Goal: Task Accomplishment & Management: Complete application form

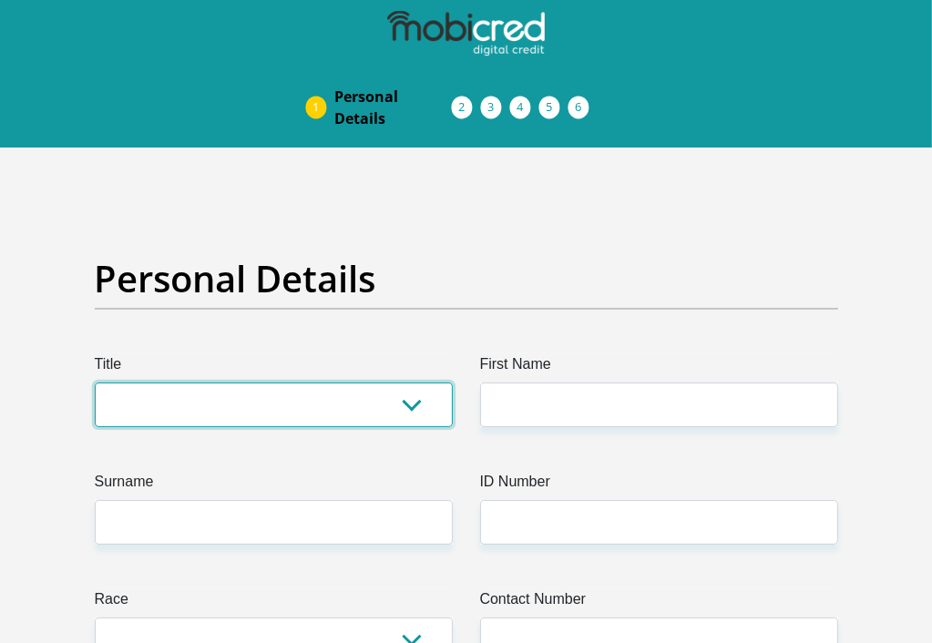
click at [413, 403] on select "Mr Ms Mrs Dr [PERSON_NAME]" at bounding box center [274, 405] width 358 height 45
select select "Ms"
click at [95, 383] on select "Mr Ms Mrs Dr [PERSON_NAME]" at bounding box center [274, 405] width 358 height 45
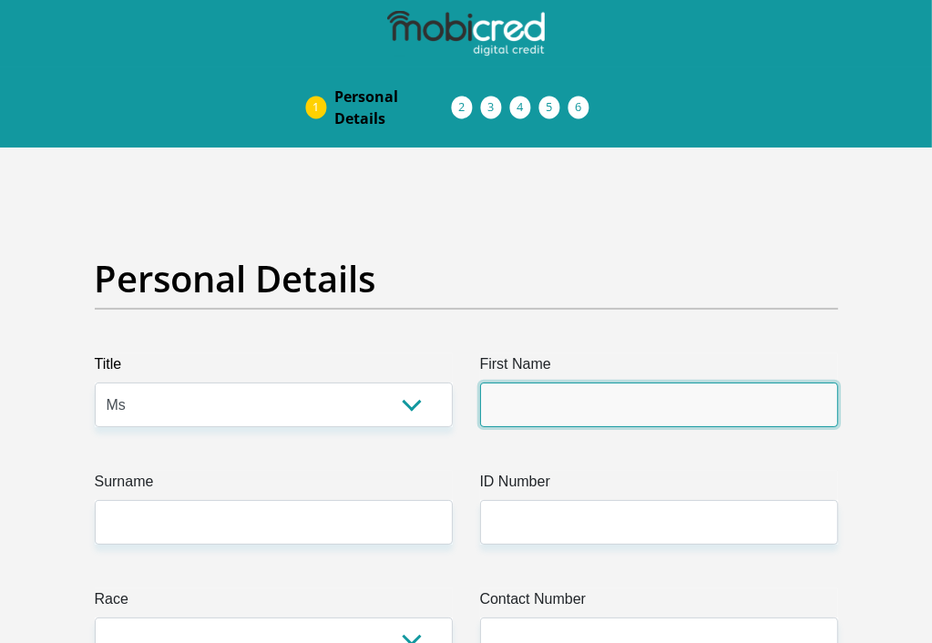
click at [555, 413] on input "First Name" at bounding box center [659, 405] width 358 height 45
type input "[PERSON_NAME]"
type input "Tromp"
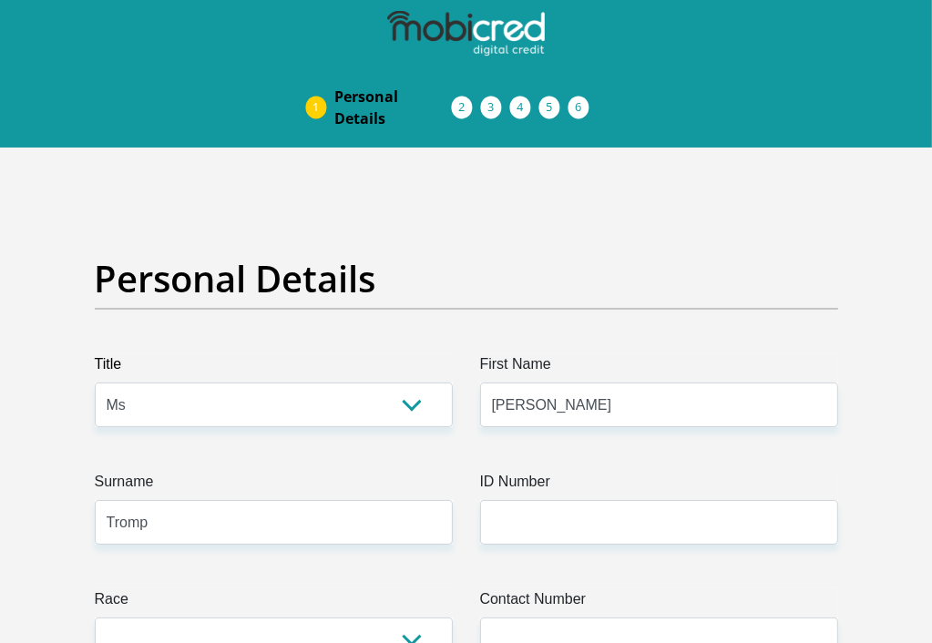
select select "ZAF"
type input "[STREET_ADDRESS]"
type input "[GEOGRAPHIC_DATA]"
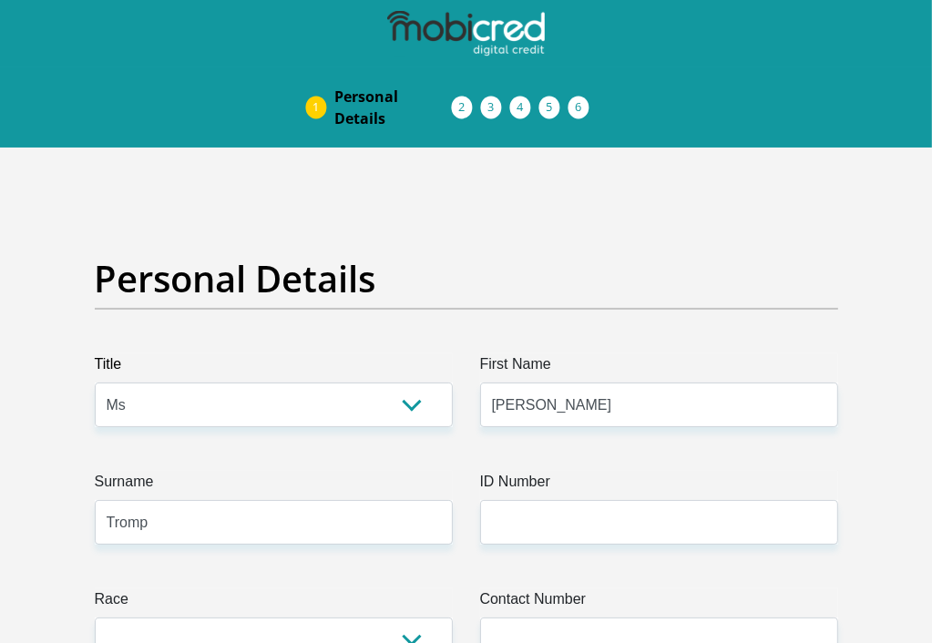
type input "7582"
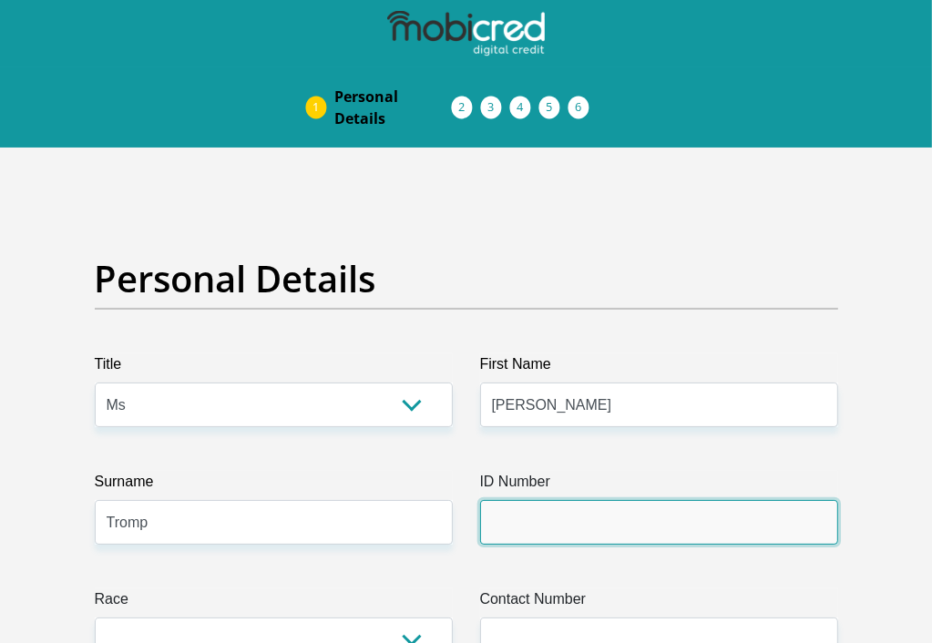
click at [697, 510] on input "ID Number" at bounding box center [659, 522] width 358 height 45
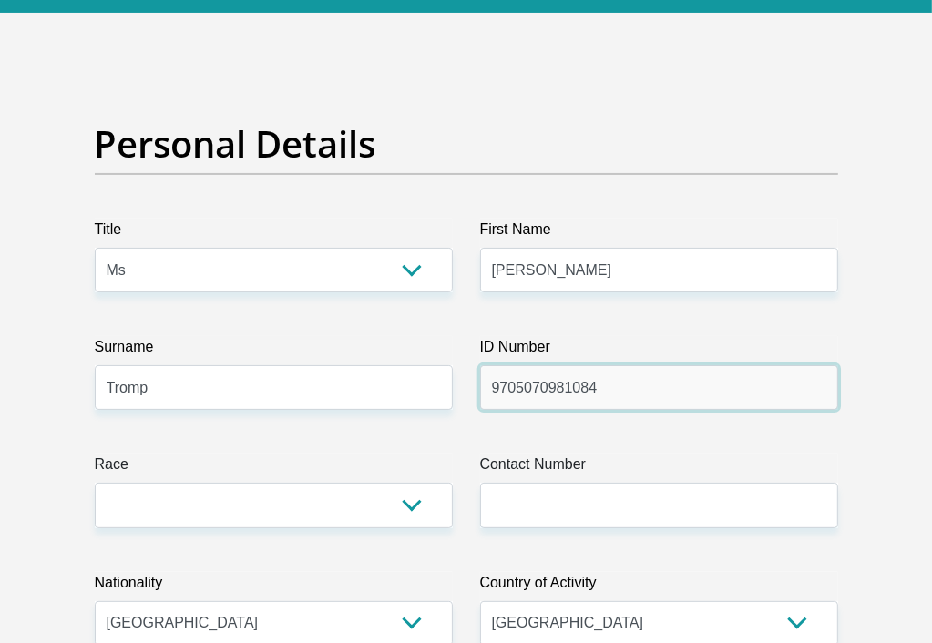
scroll to position [200, 0]
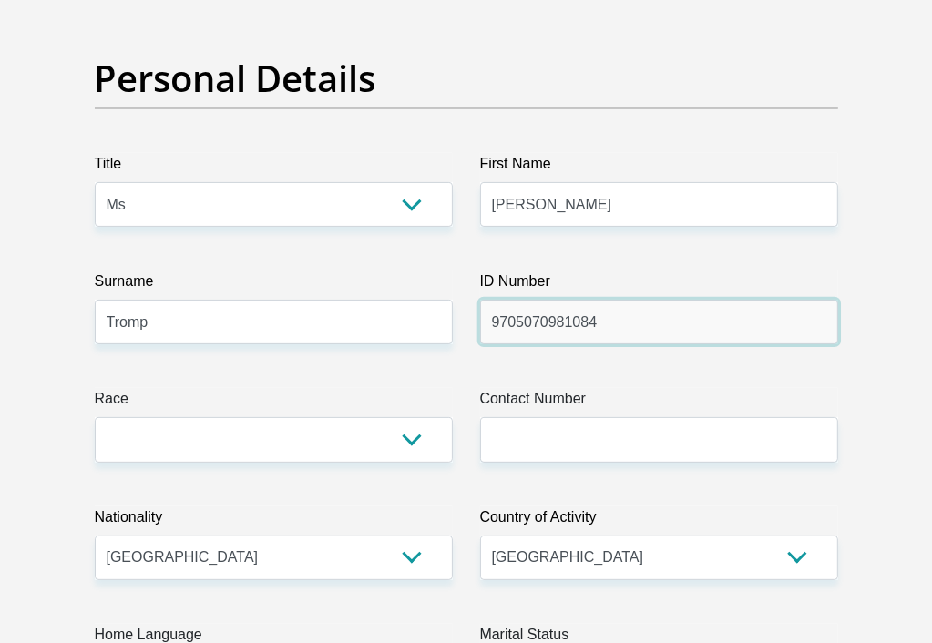
type input "9705070981084"
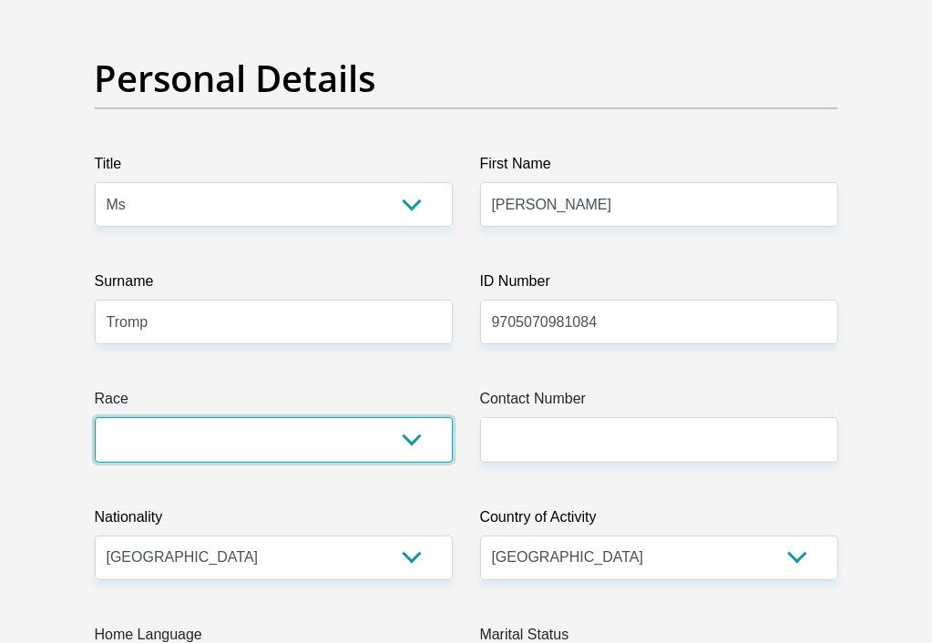
click at [414, 424] on select "Black Coloured Indian White Other" at bounding box center [274, 439] width 358 height 45
select select "2"
click at [95, 417] on select "Black Coloured Indian White Other" at bounding box center [274, 439] width 358 height 45
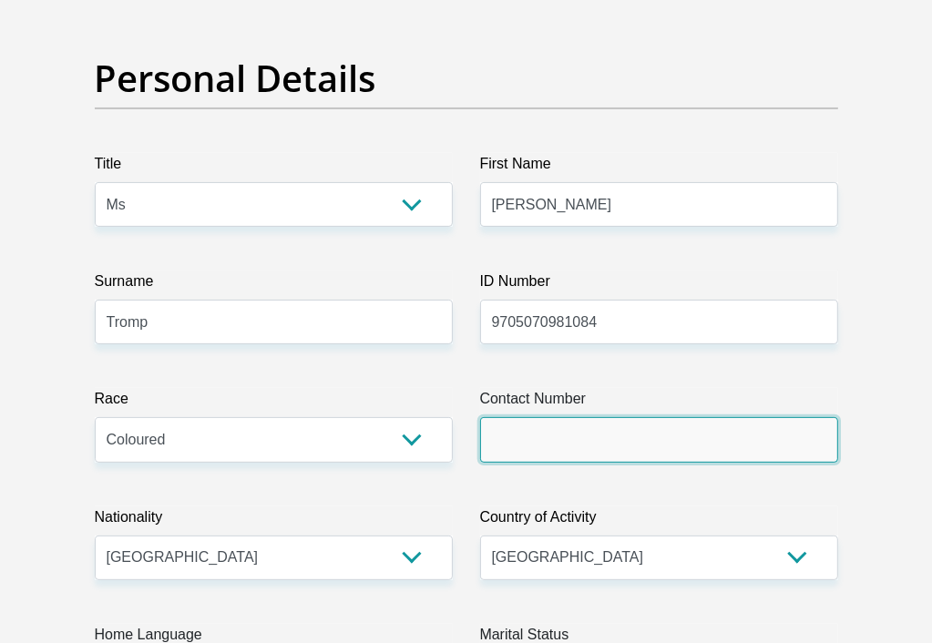
click at [600, 453] on input "Contact Number" at bounding box center [659, 439] width 358 height 45
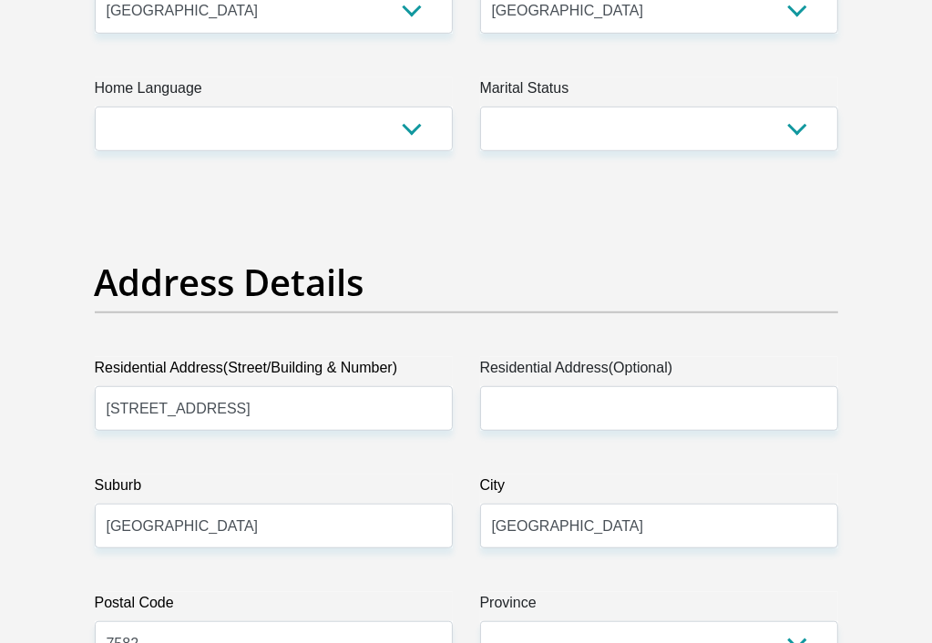
scroll to position [740, 0]
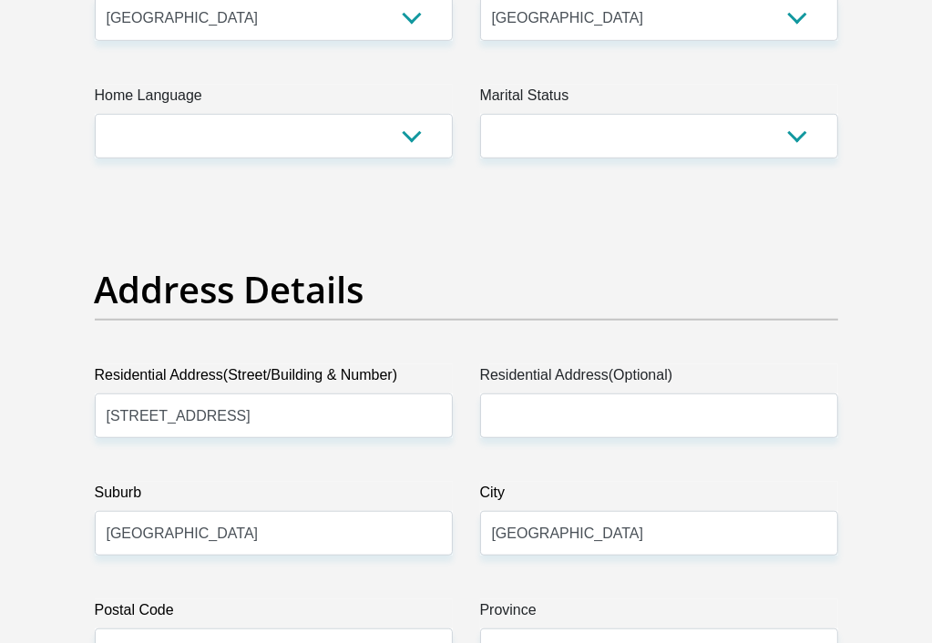
type input "0611553991"
click at [415, 130] on select "Afrikaans English Sepedi South Ndebele Southern Sotho Swati Tsonga Tswana Venda…" at bounding box center [274, 136] width 358 height 45
select select "eng"
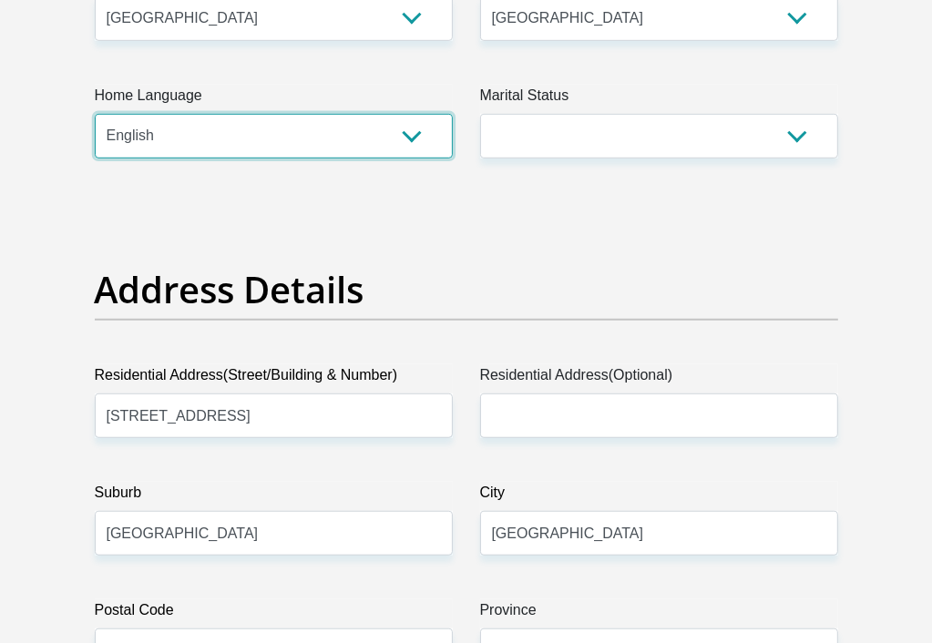
click at [95, 114] on select "Afrikaans English Sepedi South Ndebele Southern Sotho Swati Tsonga Tswana Venda…" at bounding box center [274, 136] width 358 height 45
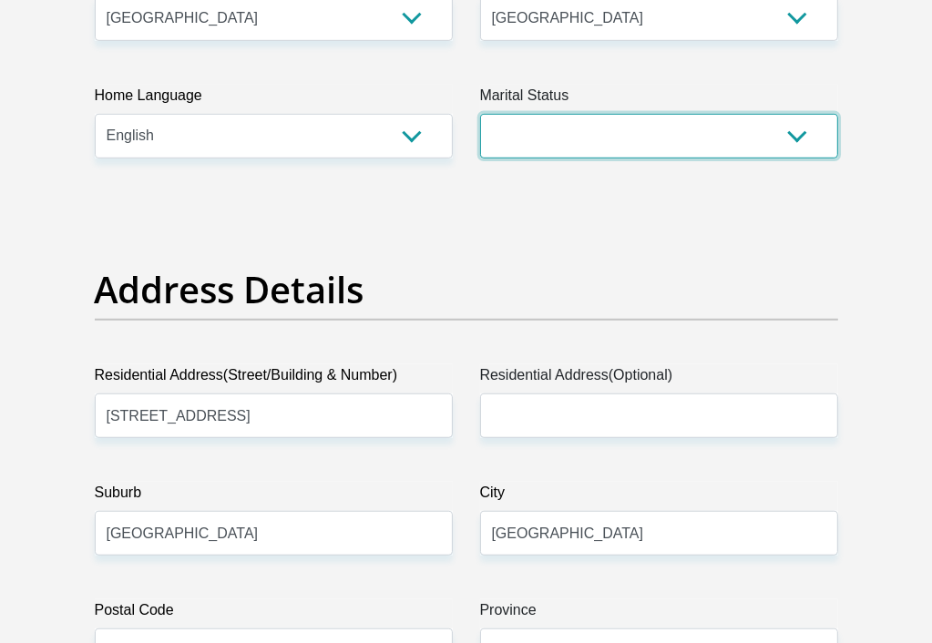
click at [787, 139] on select "Married ANC Single Divorced Widowed Married COP or Customary Law" at bounding box center [659, 136] width 358 height 45
select select "2"
click at [480, 114] on select "Married ANC Single Divorced Widowed Married COP or Customary Law" at bounding box center [659, 136] width 358 height 45
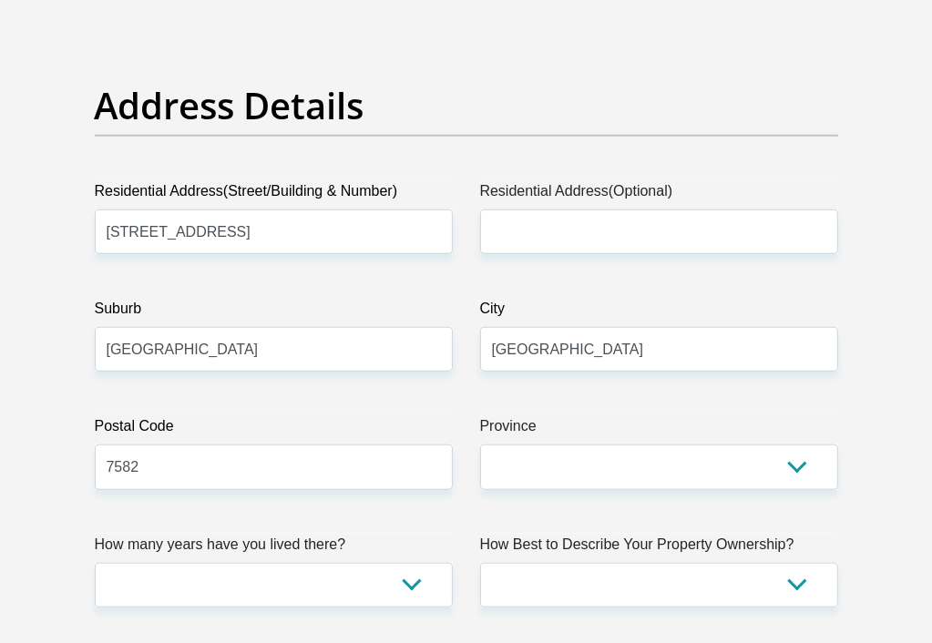
scroll to position [1110, 0]
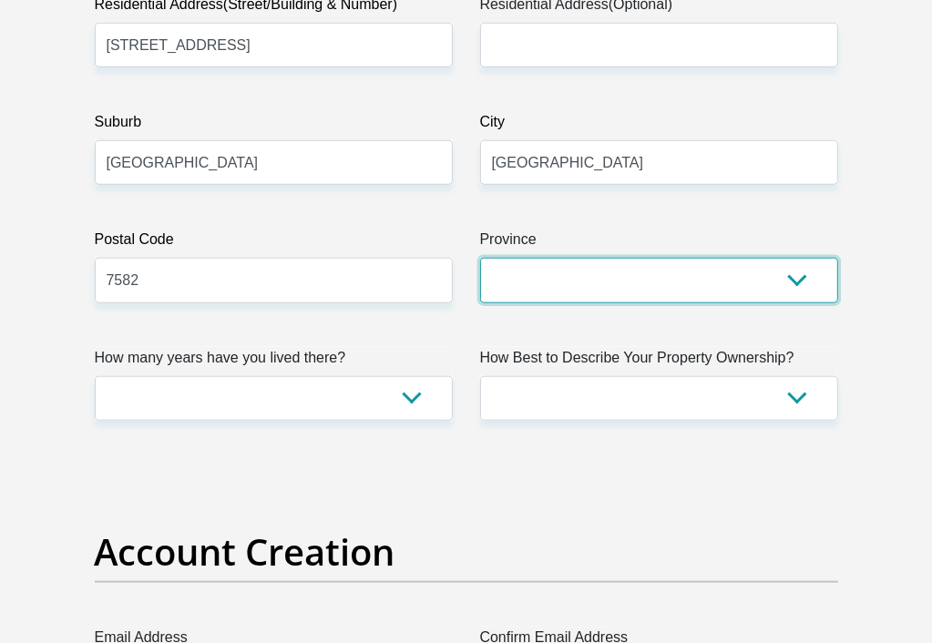
click at [804, 274] on select "Eastern Cape Free State [GEOGRAPHIC_DATA] [GEOGRAPHIC_DATA][DATE] [GEOGRAPHIC_D…" at bounding box center [659, 280] width 358 height 45
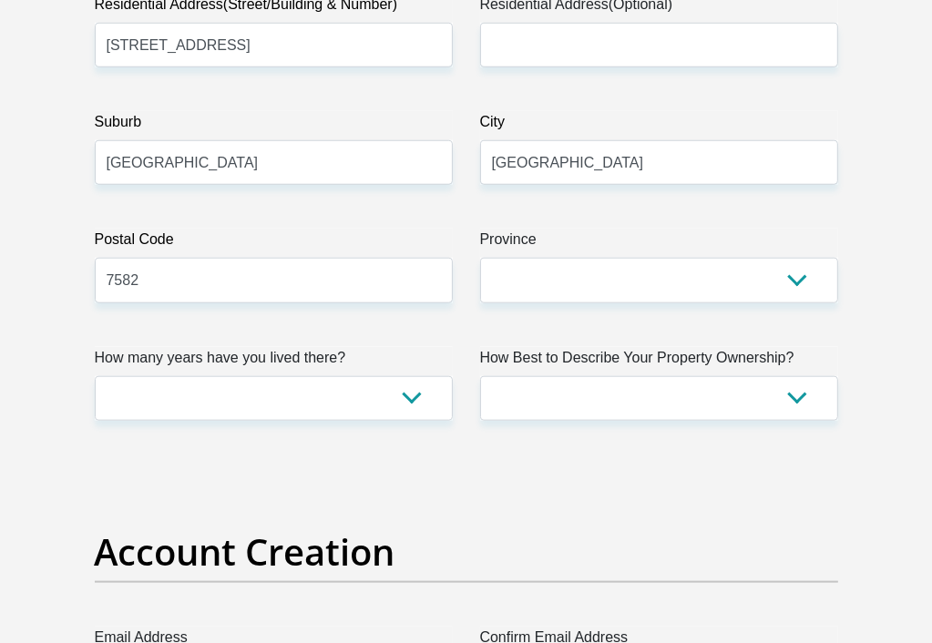
click at [617, 569] on h2 "Account Creation" at bounding box center [466, 552] width 743 height 44
click at [411, 382] on select "less than 1 year 1-3 years 3-5 years 5+ years" at bounding box center [274, 398] width 358 height 45
select select "5"
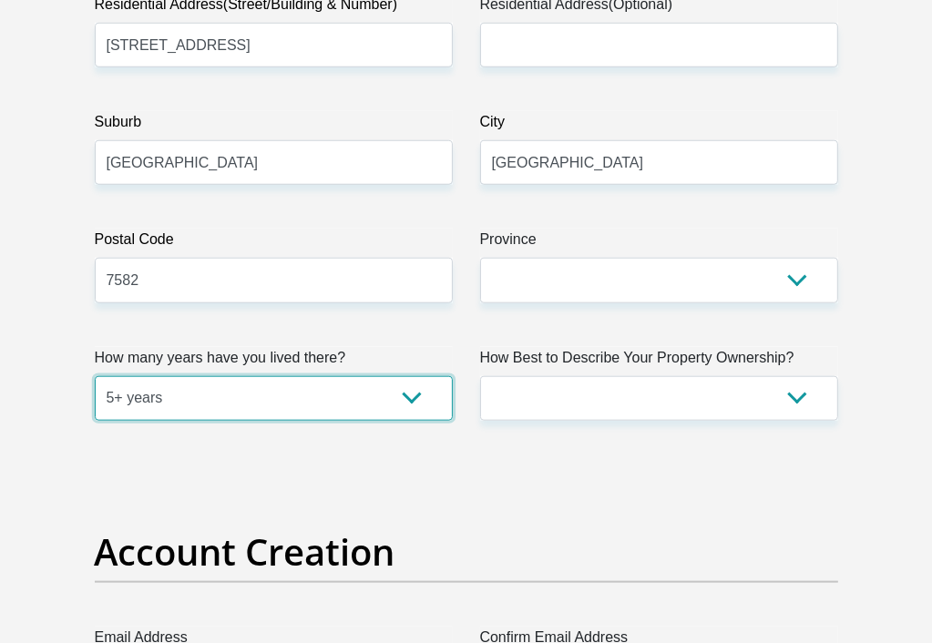
click at [95, 376] on select "less than 1 year 1-3 years 3-5 years 5+ years" at bounding box center [274, 398] width 358 height 45
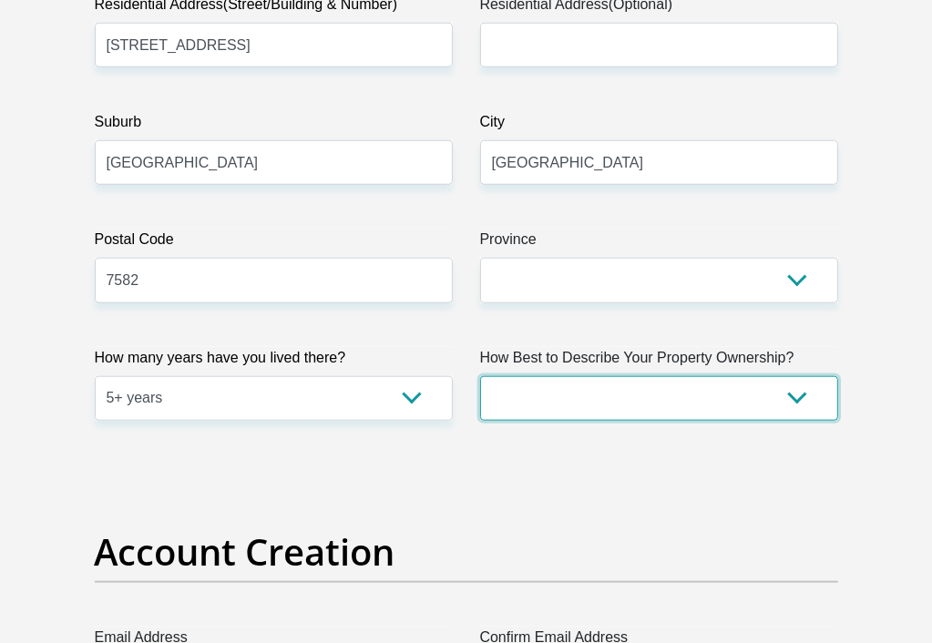
click at [798, 394] on select "Owned Rented Family Owned Company Dwelling" at bounding box center [659, 398] width 358 height 45
select select "parents"
click at [480, 376] on select "Owned Rented Family Owned Company Dwelling" at bounding box center [659, 398] width 358 height 45
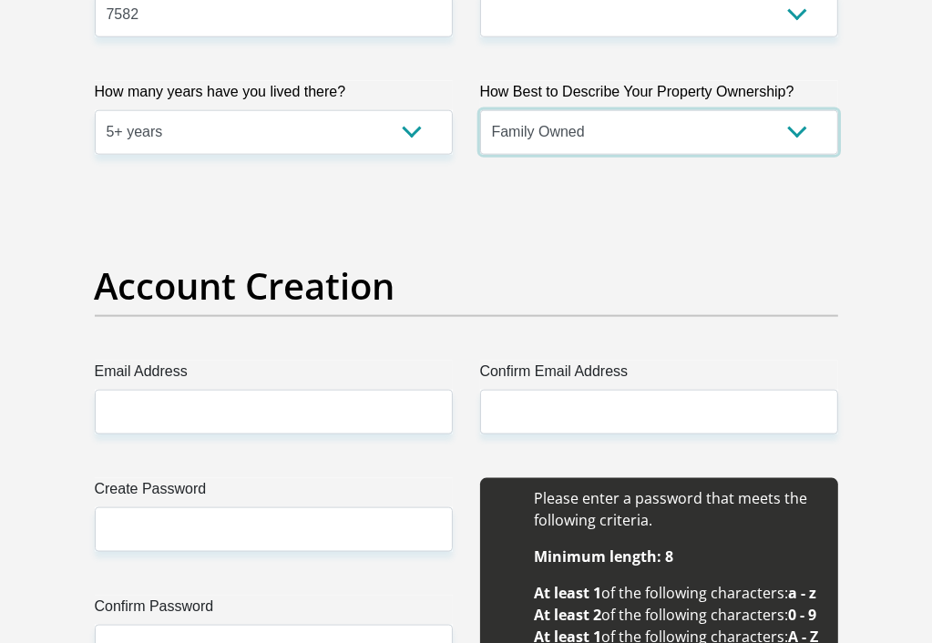
scroll to position [1497, 0]
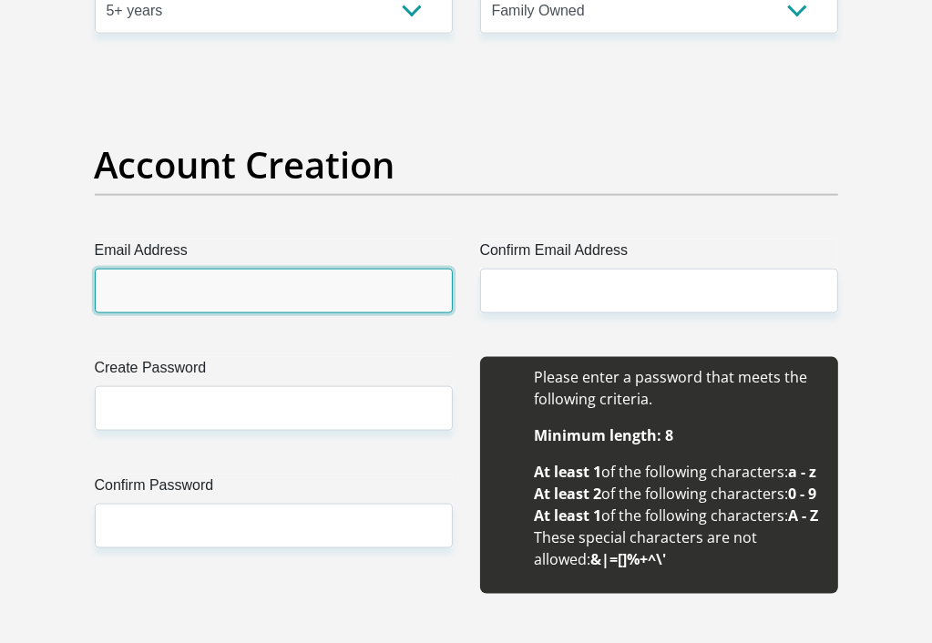
click at [387, 311] on input "Email Address" at bounding box center [274, 291] width 358 height 45
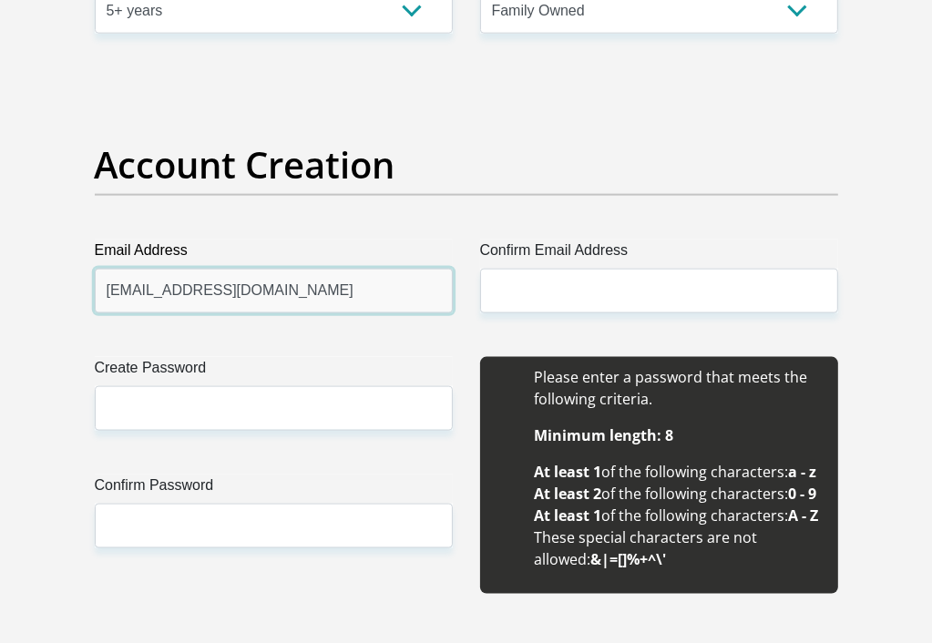
type input "[EMAIL_ADDRESS][DOMAIN_NAME]"
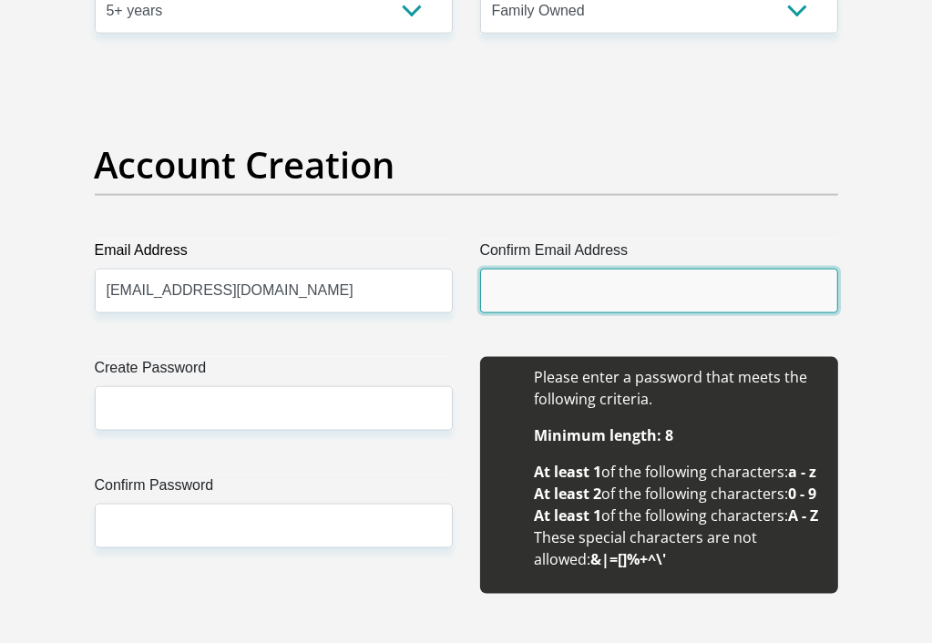
click at [520, 283] on input "Confirm Email Address" at bounding box center [659, 291] width 358 height 45
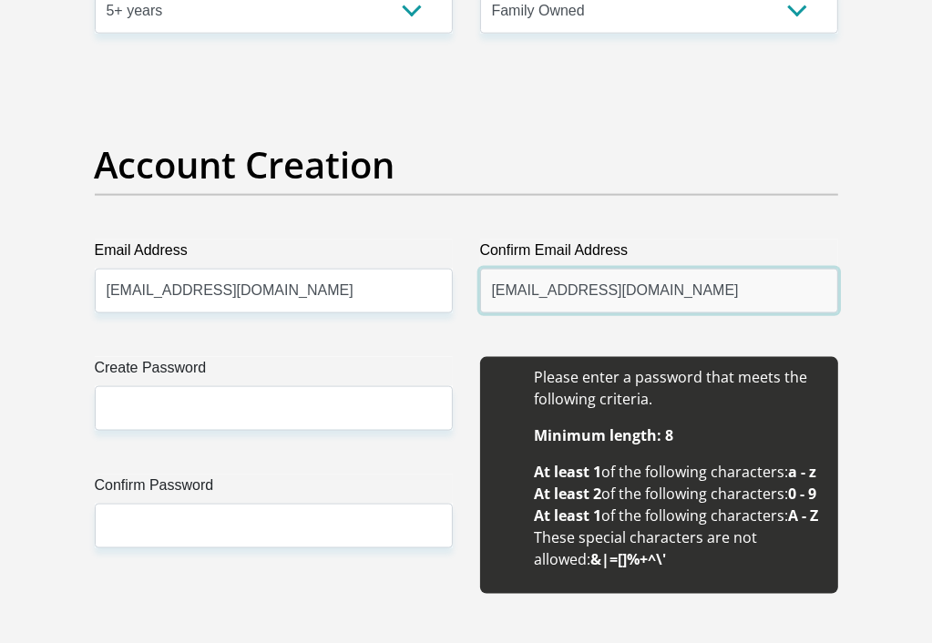
type input "[EMAIL_ADDRESS][DOMAIN_NAME]"
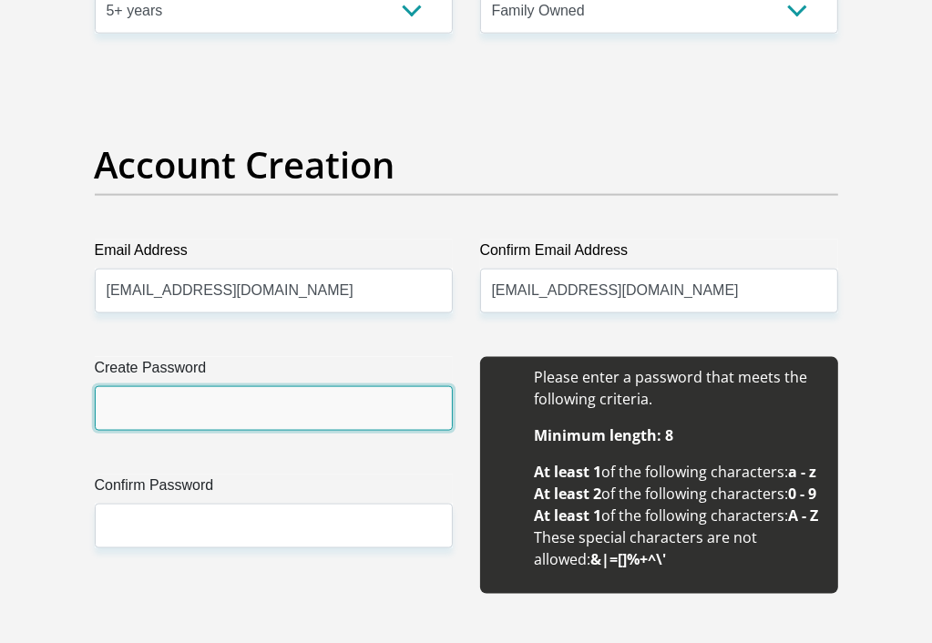
click at [351, 392] on input "Create Password" at bounding box center [274, 408] width 358 height 45
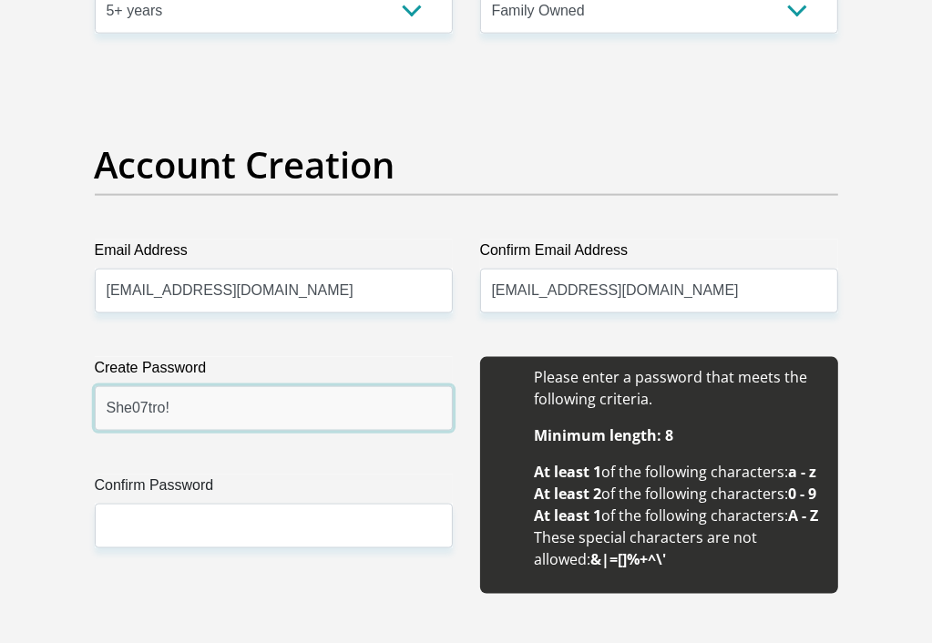
type input "She07tro!"
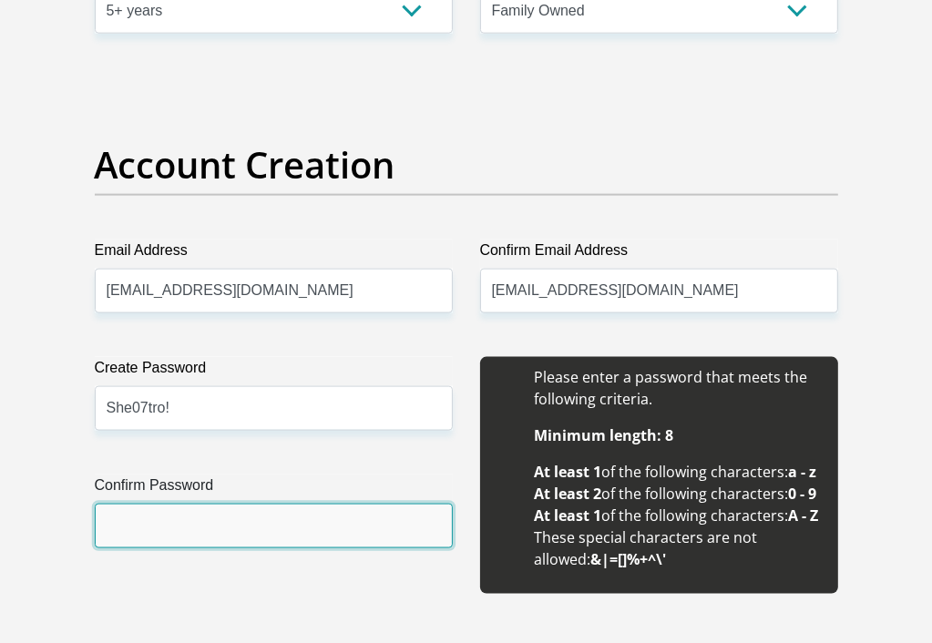
click at [281, 533] on input "Confirm Password" at bounding box center [274, 526] width 358 height 45
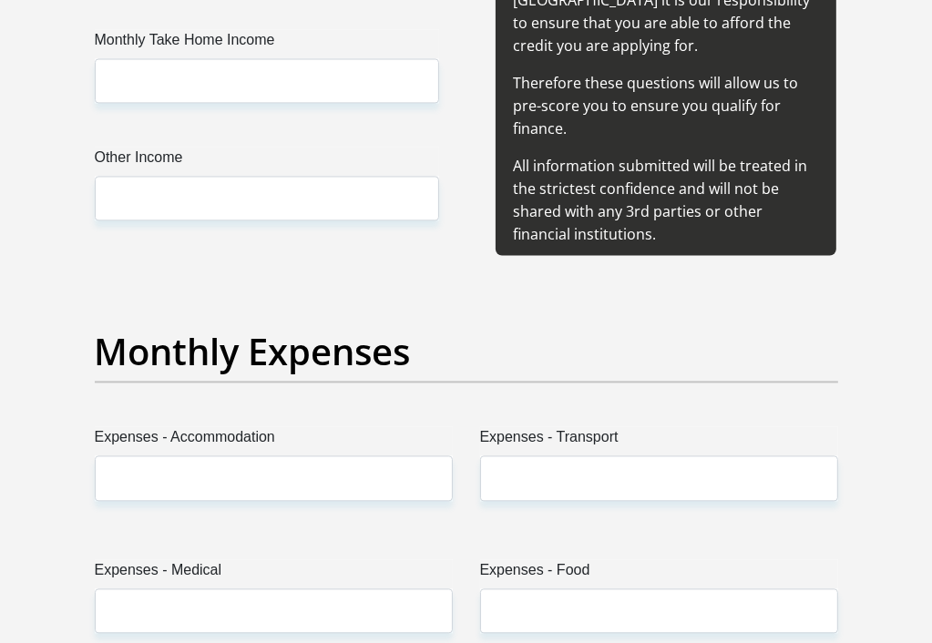
scroll to position [2377, 0]
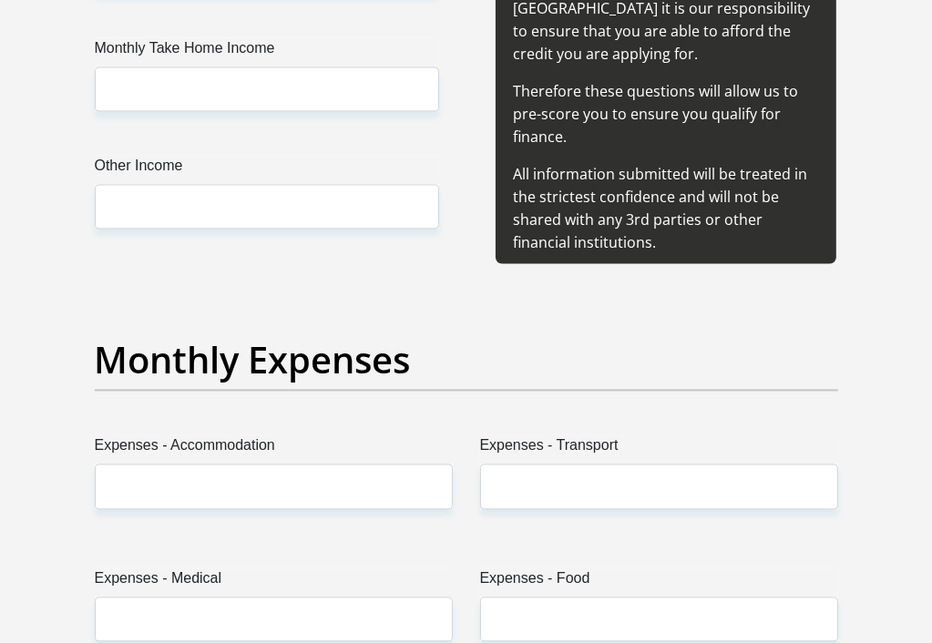
type input "She07tro!"
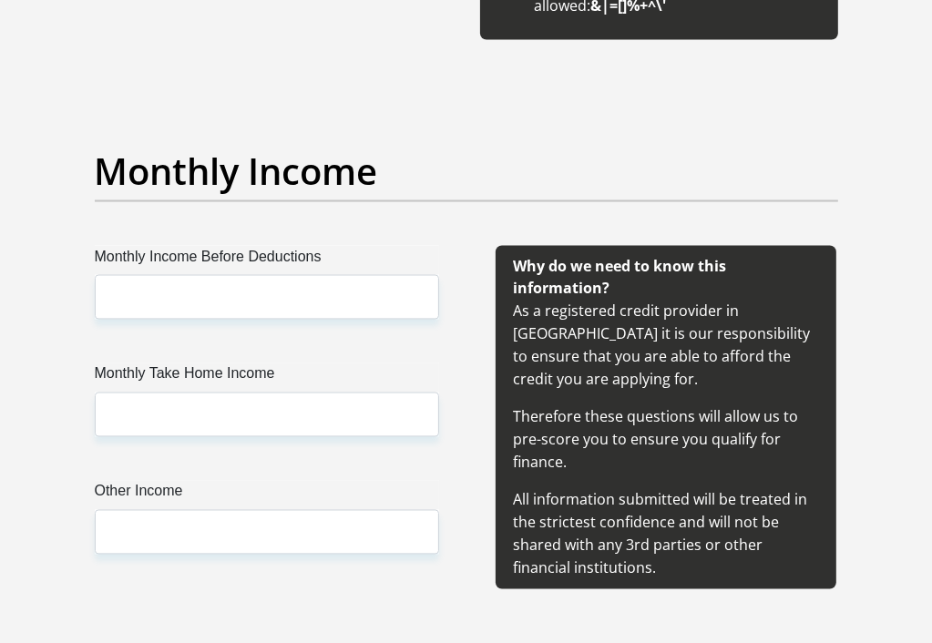
scroll to position [2058, 0]
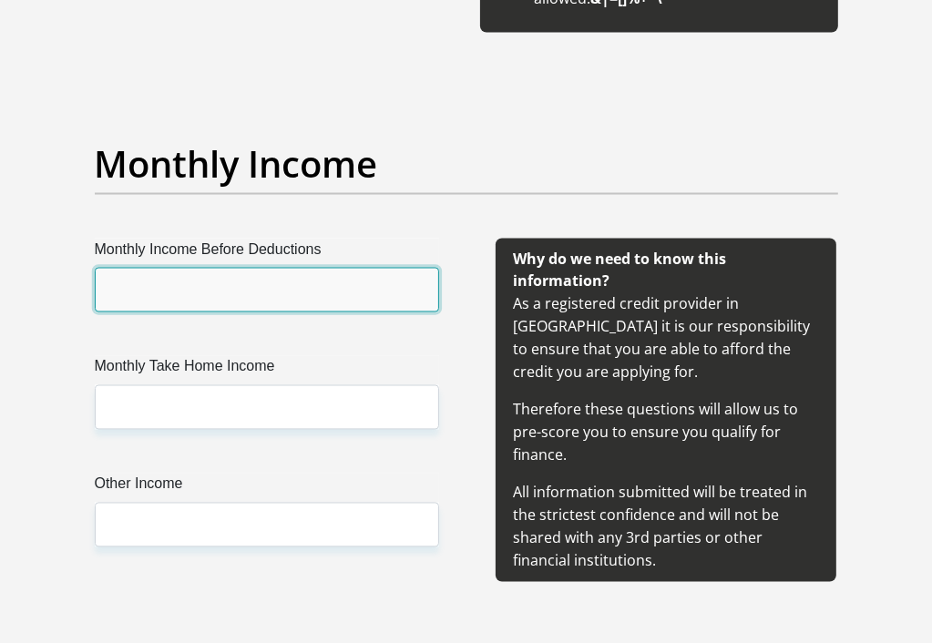
click at [238, 312] on input "Monthly Income Before Deductions" at bounding box center [267, 290] width 344 height 45
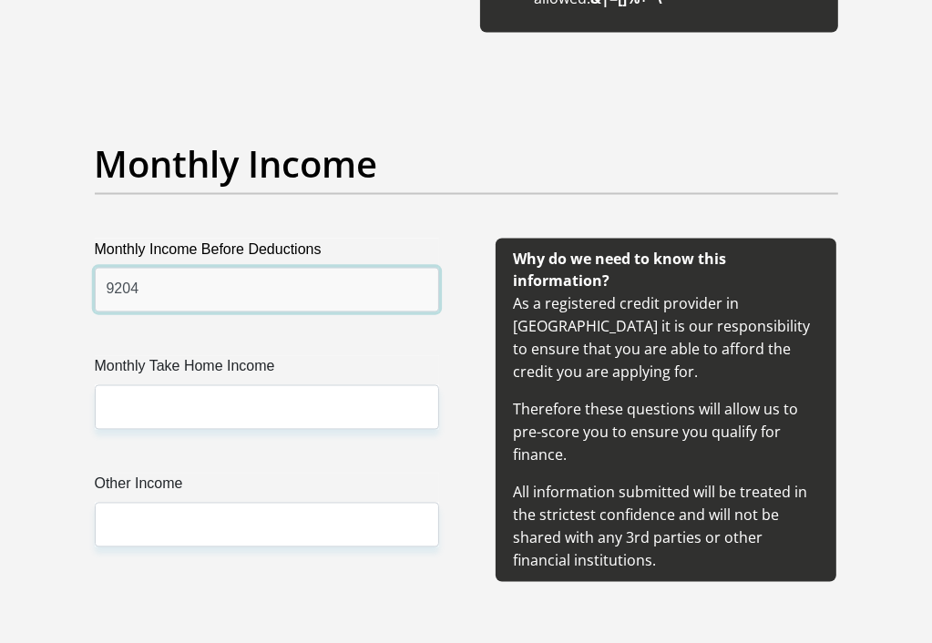
type input "9204"
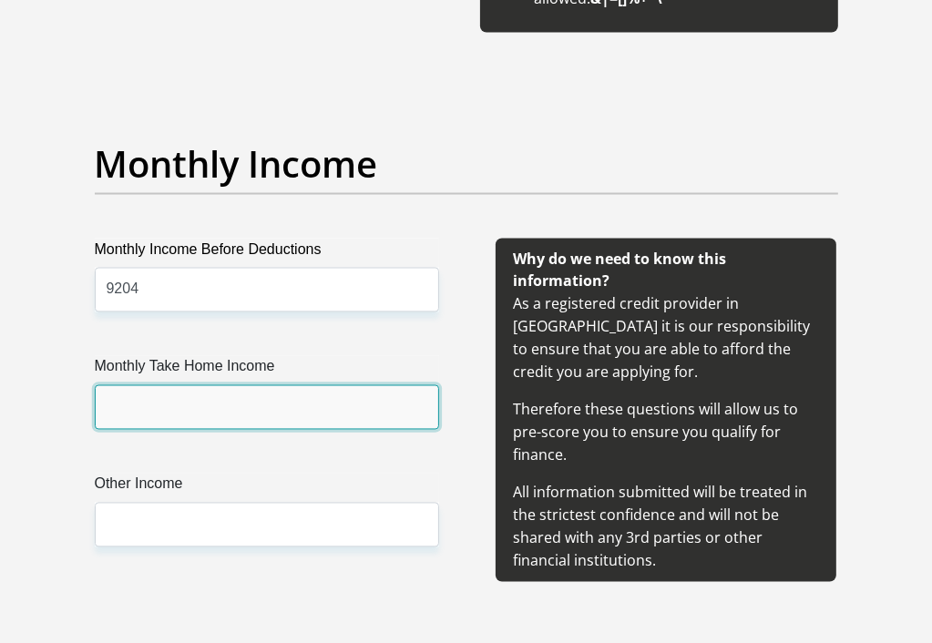
click at [217, 430] on input "Monthly Take Home Income" at bounding box center [267, 407] width 344 height 45
type input "8124"
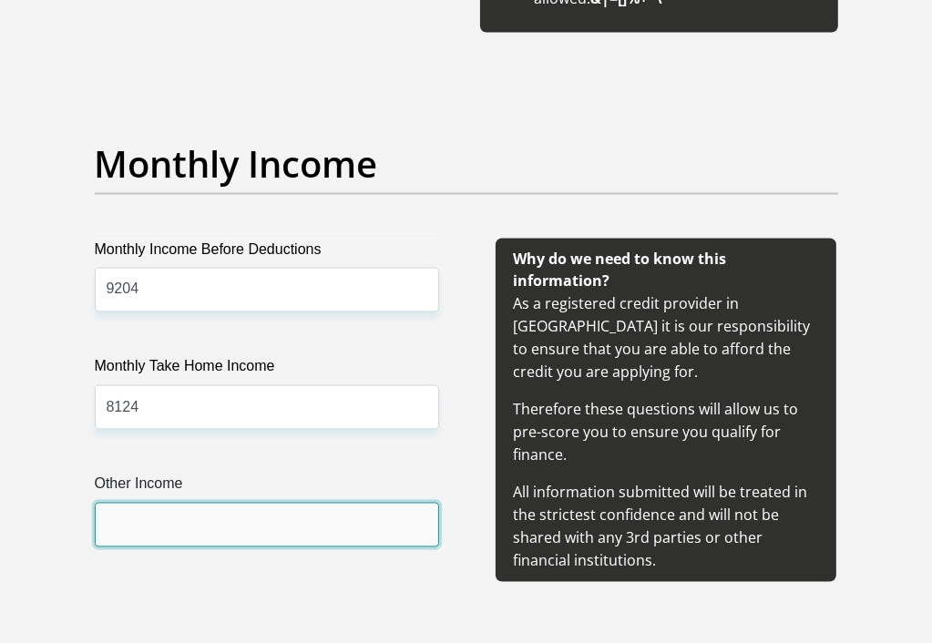
click at [337, 547] on input "Other Income" at bounding box center [267, 525] width 344 height 45
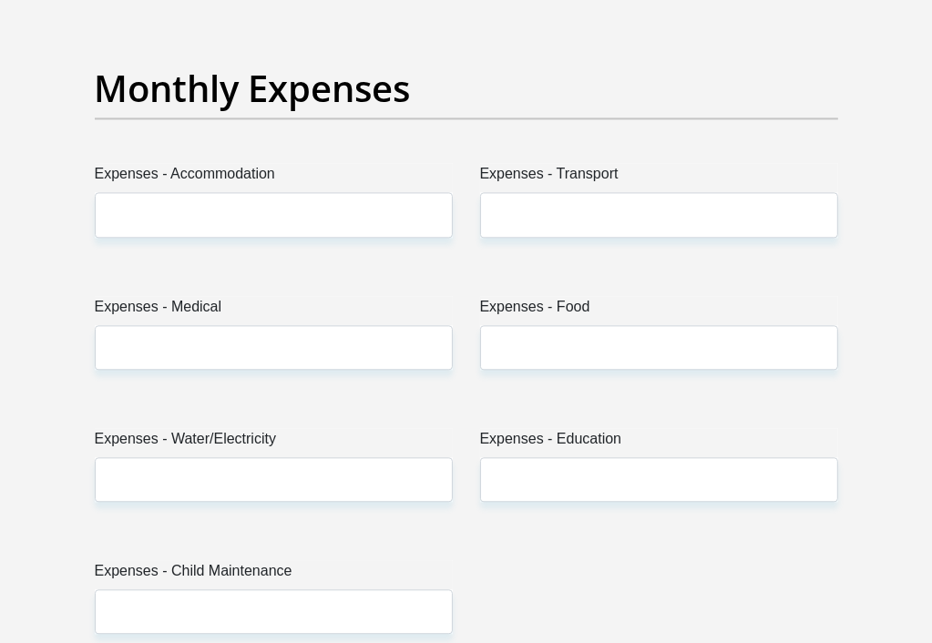
scroll to position [2657, 0]
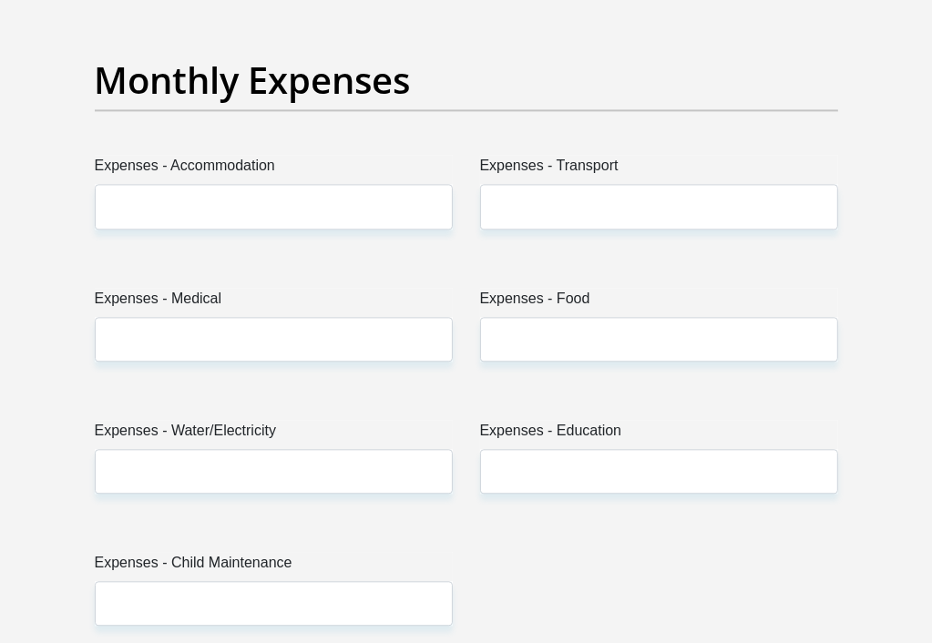
type input "0"
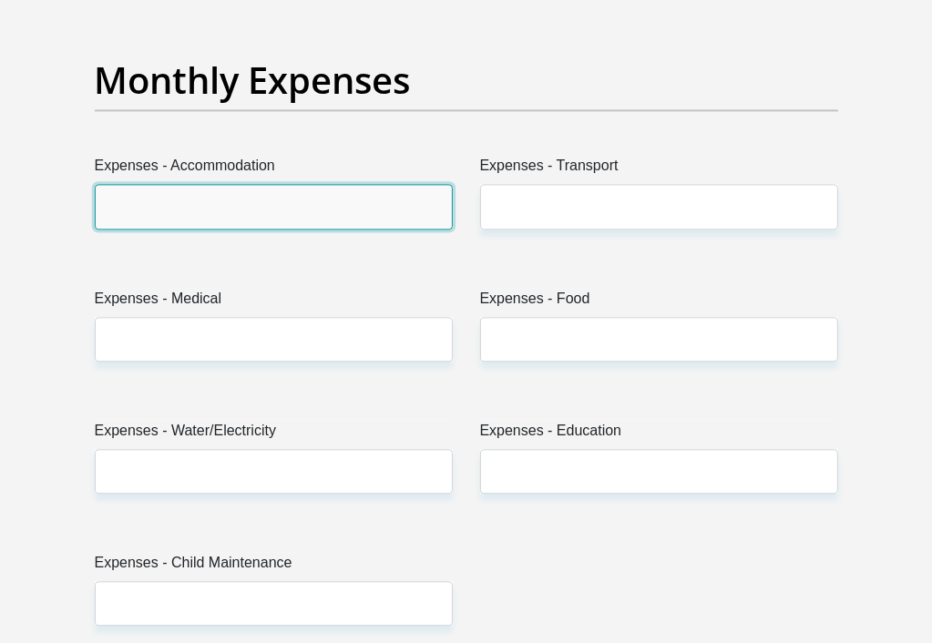
click at [186, 229] on input "Expenses - Accommodation" at bounding box center [274, 206] width 358 height 45
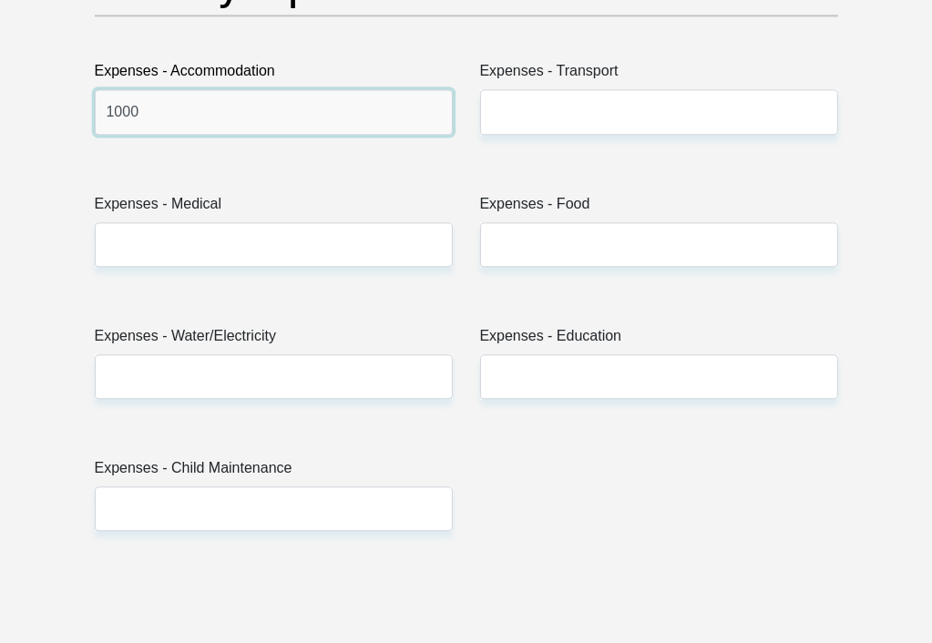
type input "1000"
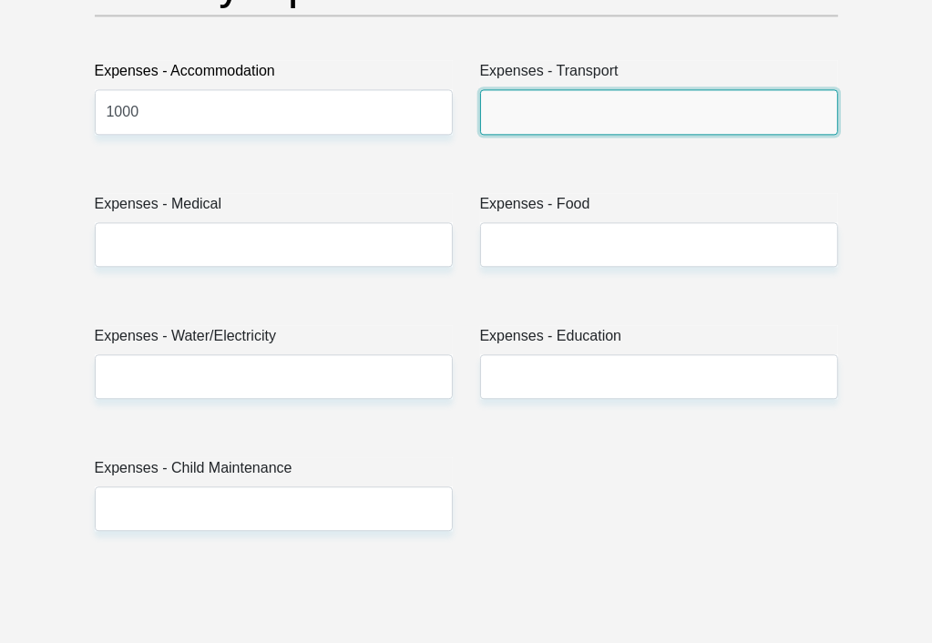
click at [754, 134] on input "Expenses - Transport" at bounding box center [659, 111] width 358 height 45
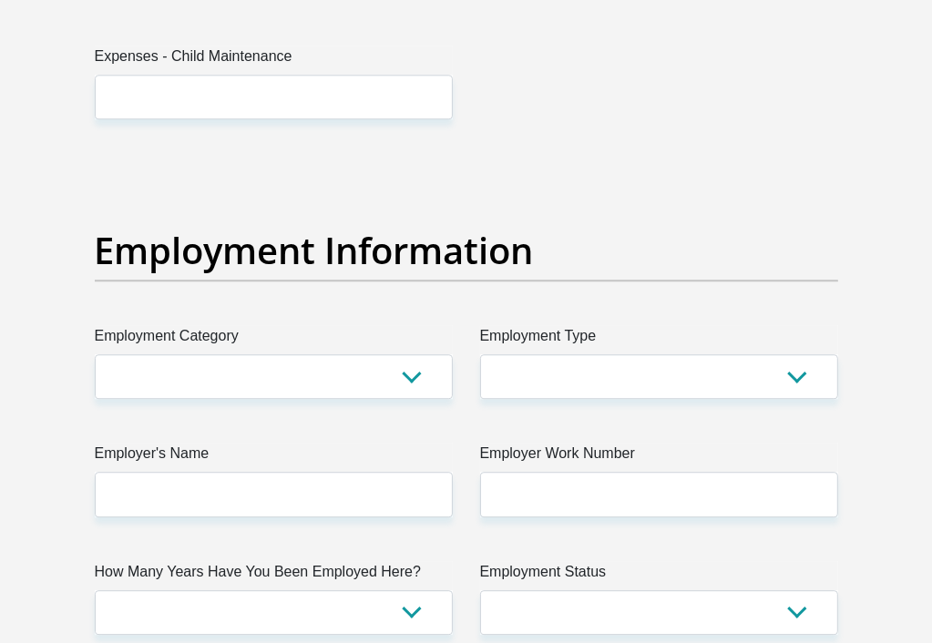
scroll to position [3148, 0]
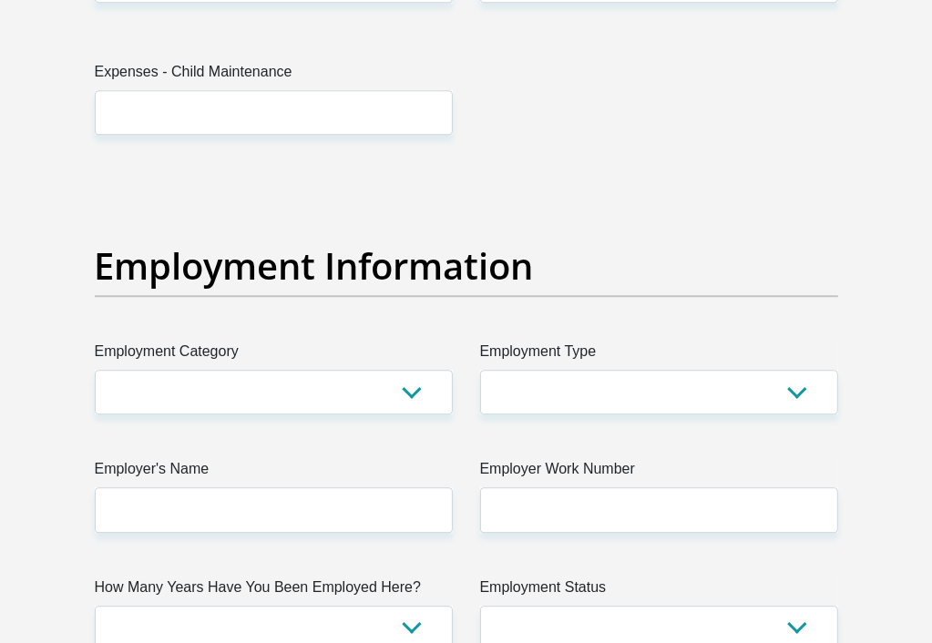
type input "500"
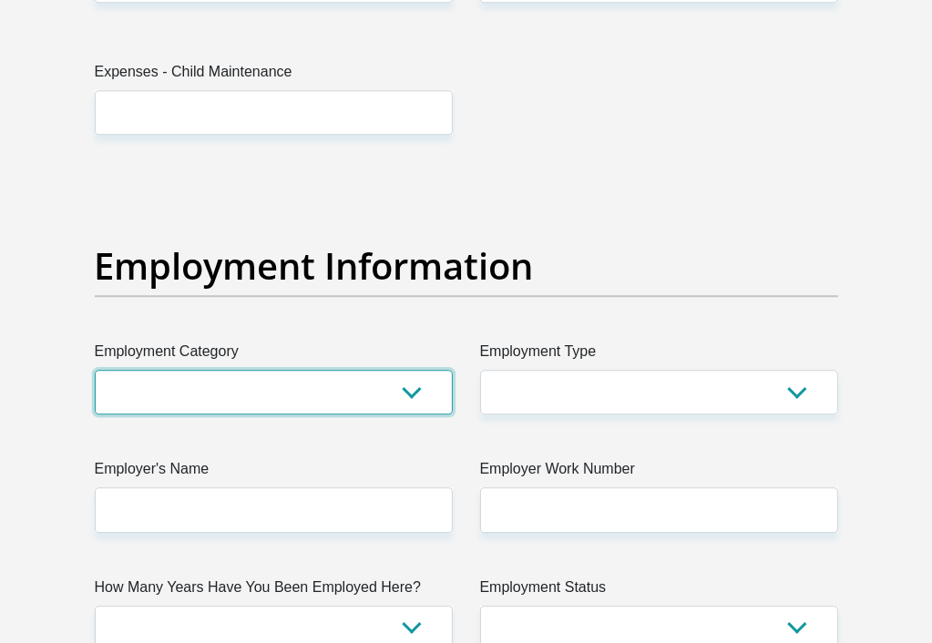
click at [407, 414] on select "AGRICULTURE ALCOHOL & TOBACCO CONSTRUCTION MATERIALS METALLURGY EQUIPMENT FOR R…" at bounding box center [274, 392] width 358 height 45
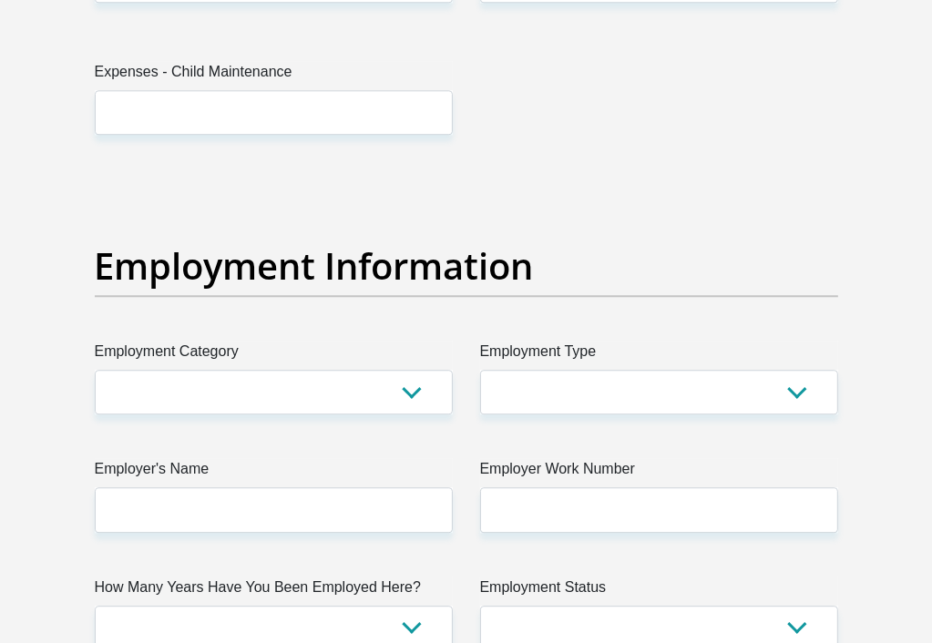
click at [550, 341] on div "Employment Information" at bounding box center [466, 292] width 770 height 97
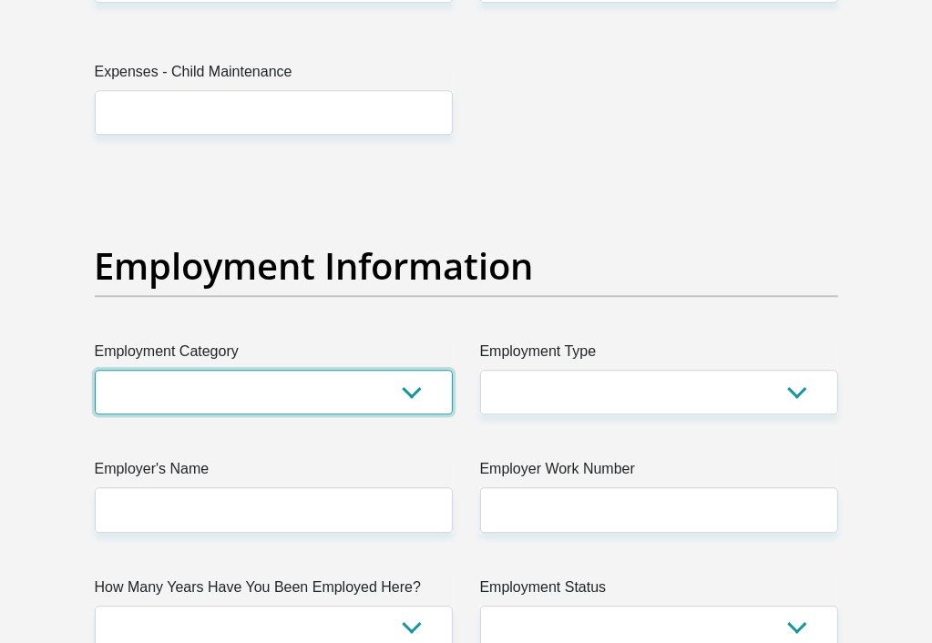
click at [423, 414] on select "AGRICULTURE ALCOHOL & TOBACCO CONSTRUCTION MATERIALS METALLURGY EQUIPMENT FOR R…" at bounding box center [274, 392] width 358 height 45
select select "53"
click at [95, 414] on select "AGRICULTURE ALCOHOL & TOBACCO CONSTRUCTION MATERIALS METALLURGY EQUIPMENT FOR R…" at bounding box center [274, 392] width 358 height 45
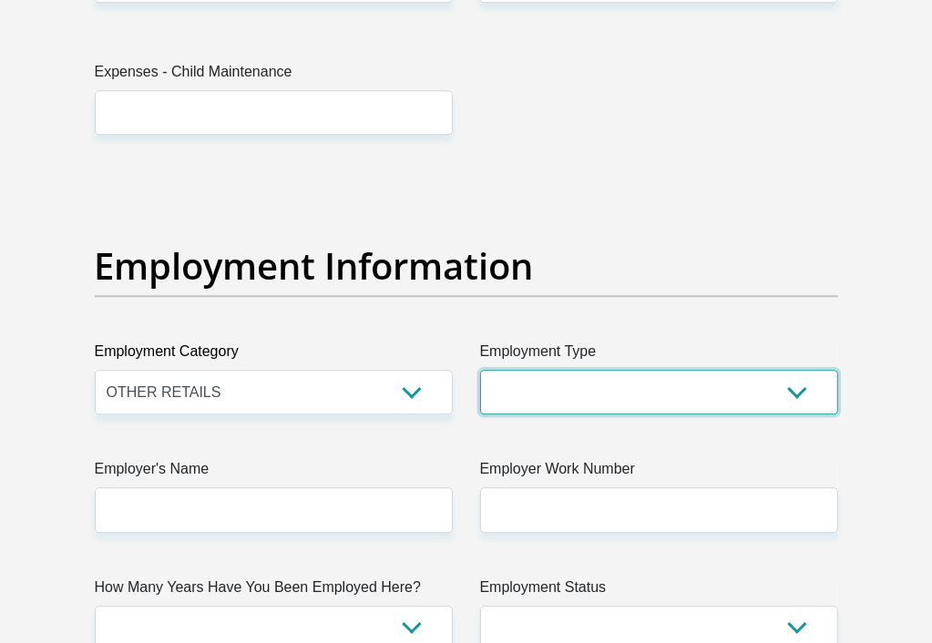
click at [788, 414] on select "College/Lecturer Craft Seller Creative Driver Executive Farmer Forces - Non Com…" at bounding box center [659, 392] width 358 height 45
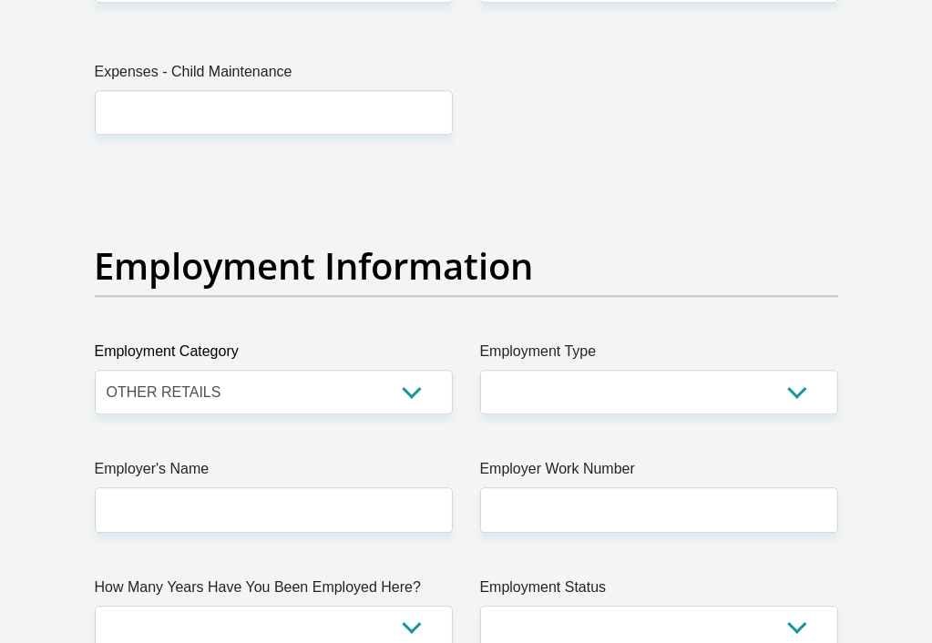
drag, startPoint x: 838, startPoint y: 373, endPoint x: 829, endPoint y: 348, distance: 27.1
click at [829, 341] on div "Employment Information" at bounding box center [466, 292] width 770 height 97
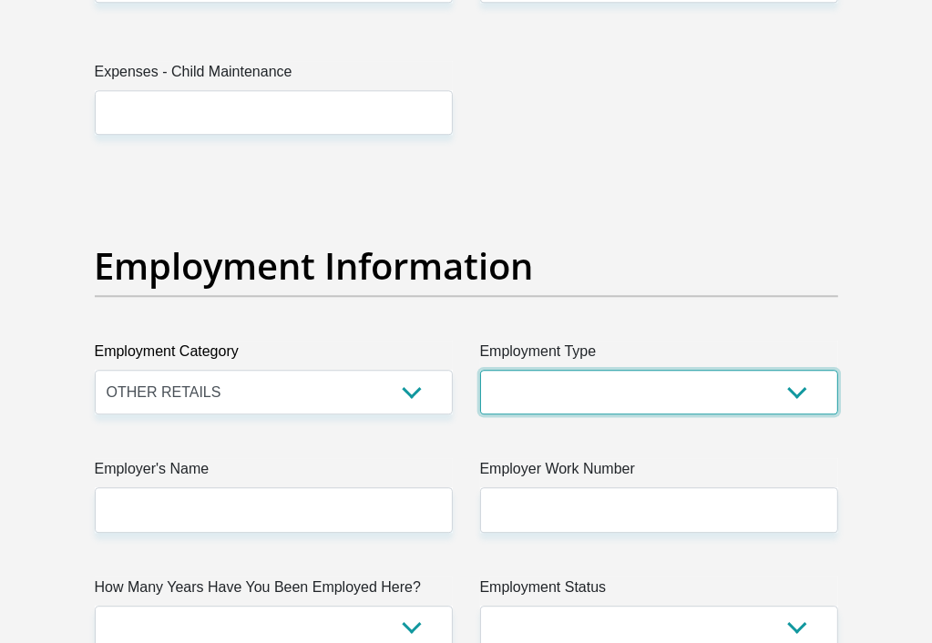
click at [783, 414] on select "College/Lecturer Craft Seller Creative Driver Executive Farmer Forces - Non Com…" at bounding box center [659, 392] width 358 height 45
select select "Office Staff/Clerk"
click at [480, 414] on select "College/Lecturer Craft Seller Creative Driver Executive Farmer Forces - Non Com…" at bounding box center [659, 392] width 358 height 45
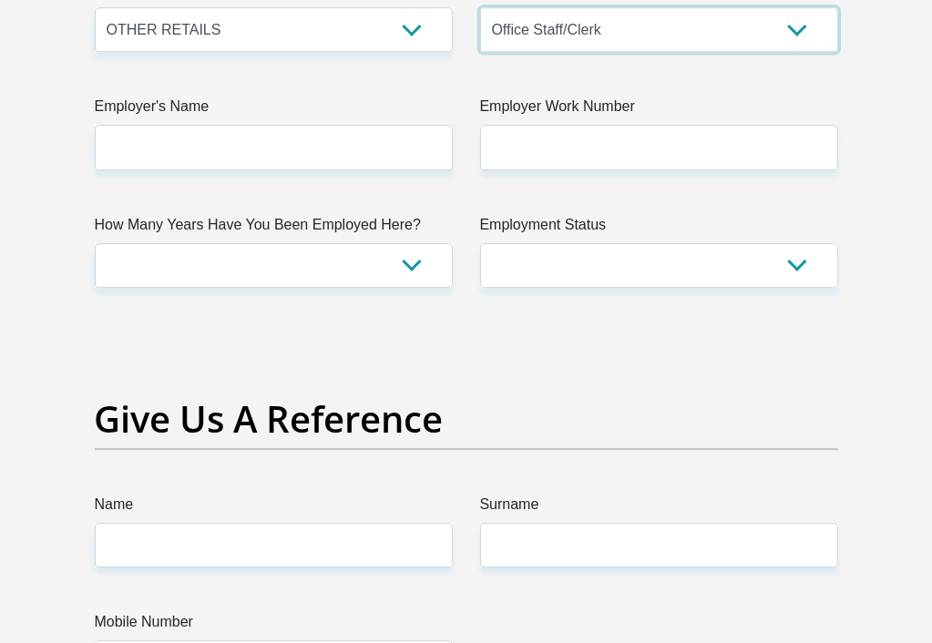
scroll to position [3477, 0]
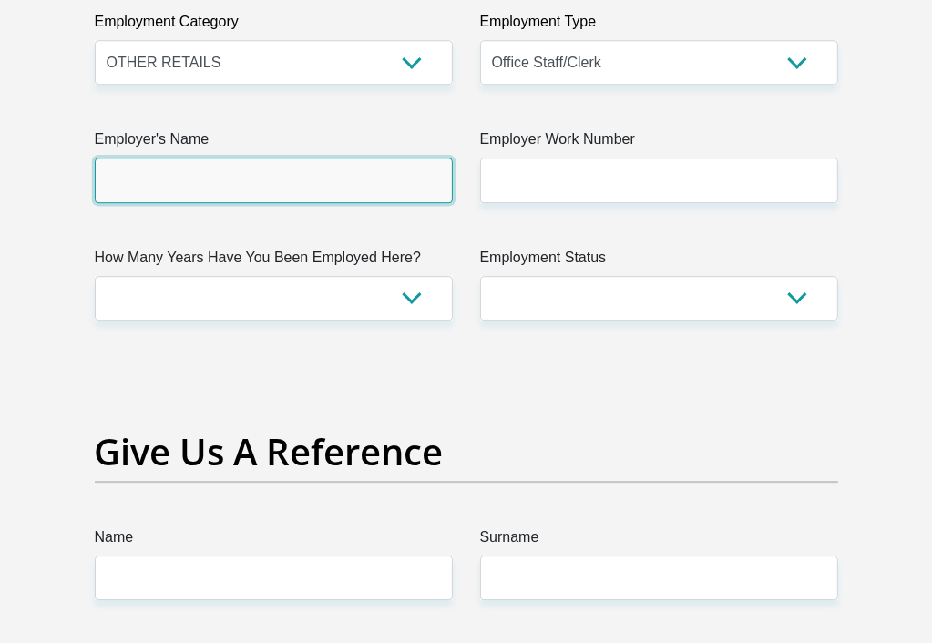
click at [377, 202] on input "Employer's Name" at bounding box center [274, 180] width 358 height 45
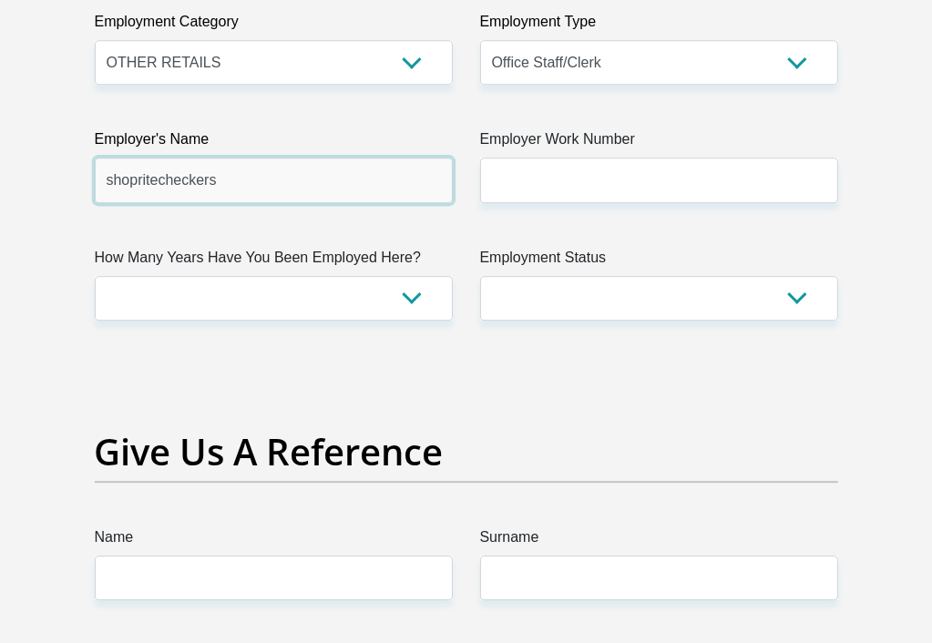
type input "shopritecheckers"
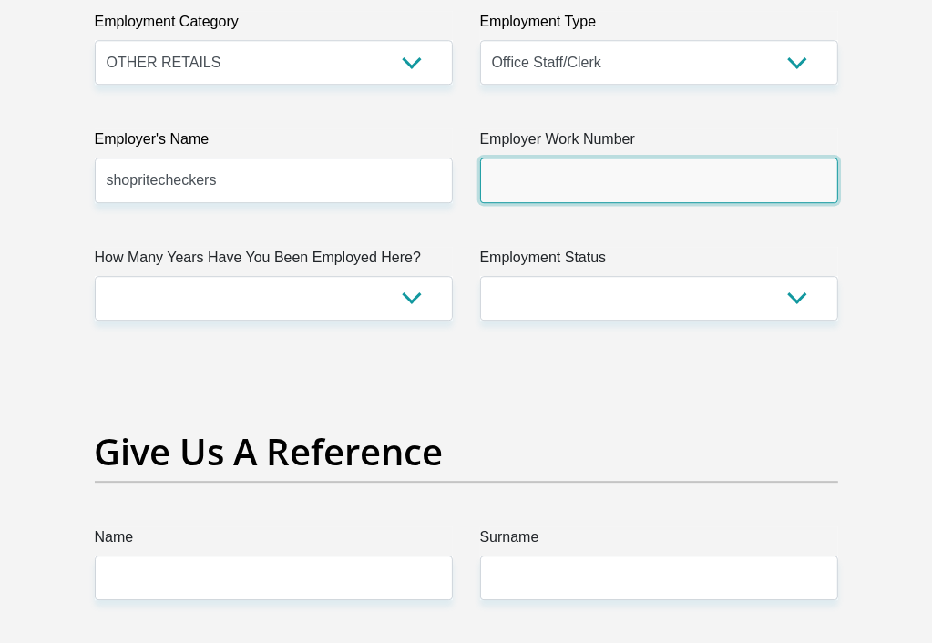
click at [567, 202] on input "Employer Work Number" at bounding box center [659, 180] width 358 height 45
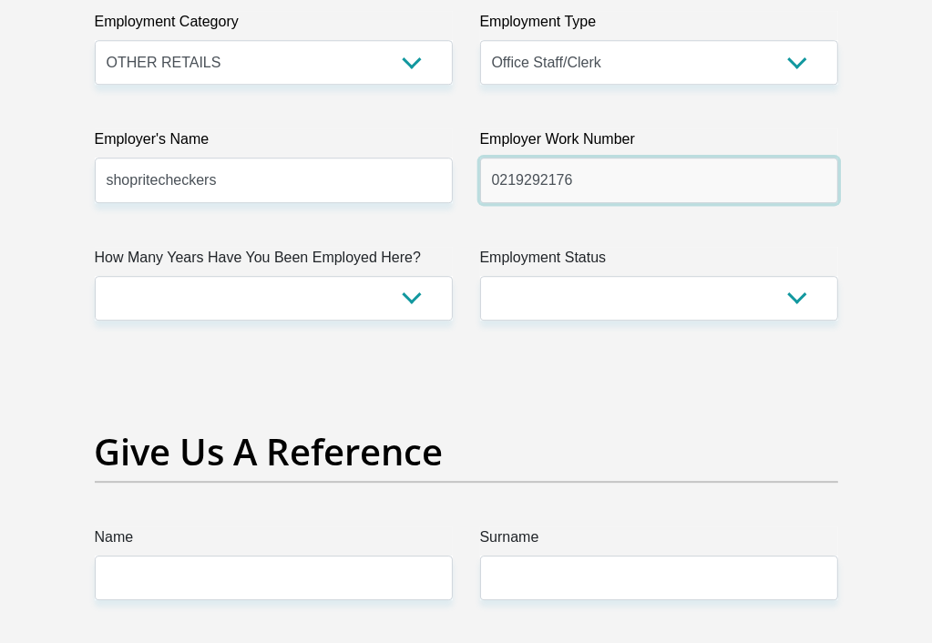
type input "0219292176"
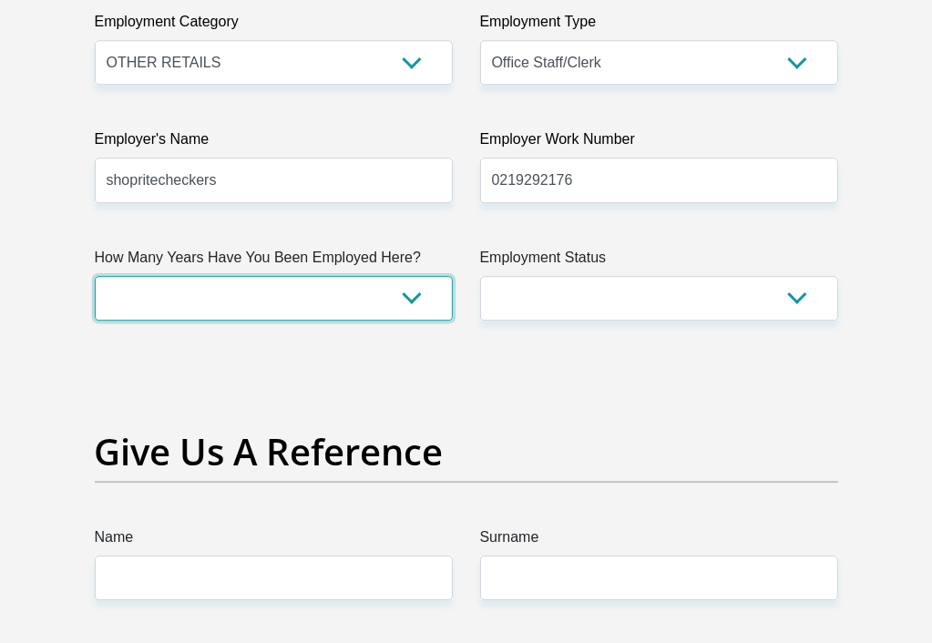
click at [409, 321] on select "less than 1 year 1-3 years 3-5 years 5+ years" at bounding box center [274, 298] width 358 height 45
select select "6"
click at [95, 321] on select "less than 1 year 1-3 years 3-5 years 5+ years" at bounding box center [274, 298] width 358 height 45
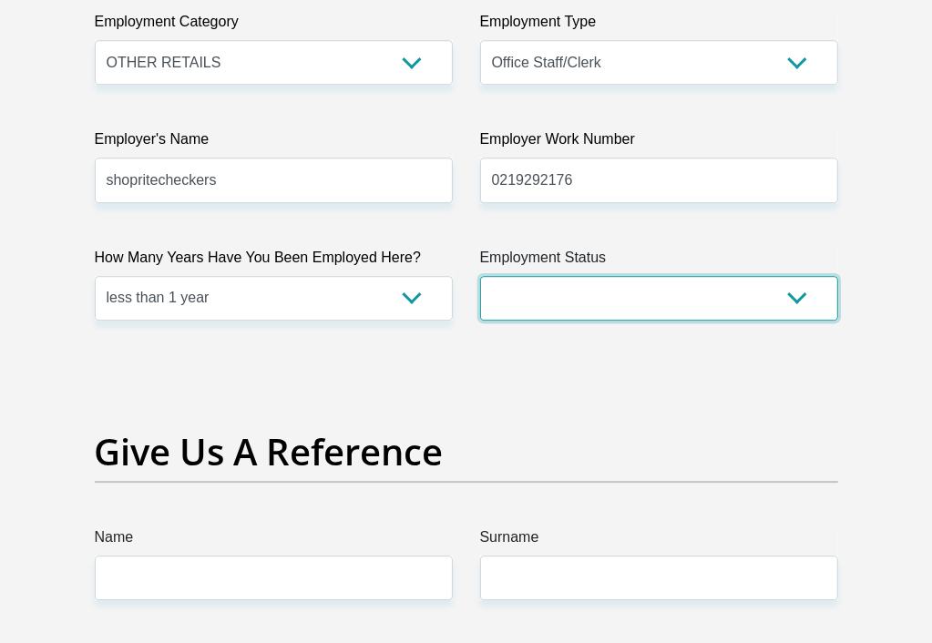
click at [799, 321] on select "Permanent/Full-time Part-time/Casual [DEMOGRAPHIC_DATA] Worker Self-Employed Ho…" at bounding box center [659, 298] width 358 height 45
select select "1"
click at [480, 321] on select "Permanent/Full-time Part-time/Casual [DEMOGRAPHIC_DATA] Worker Self-Employed Ho…" at bounding box center [659, 298] width 358 height 45
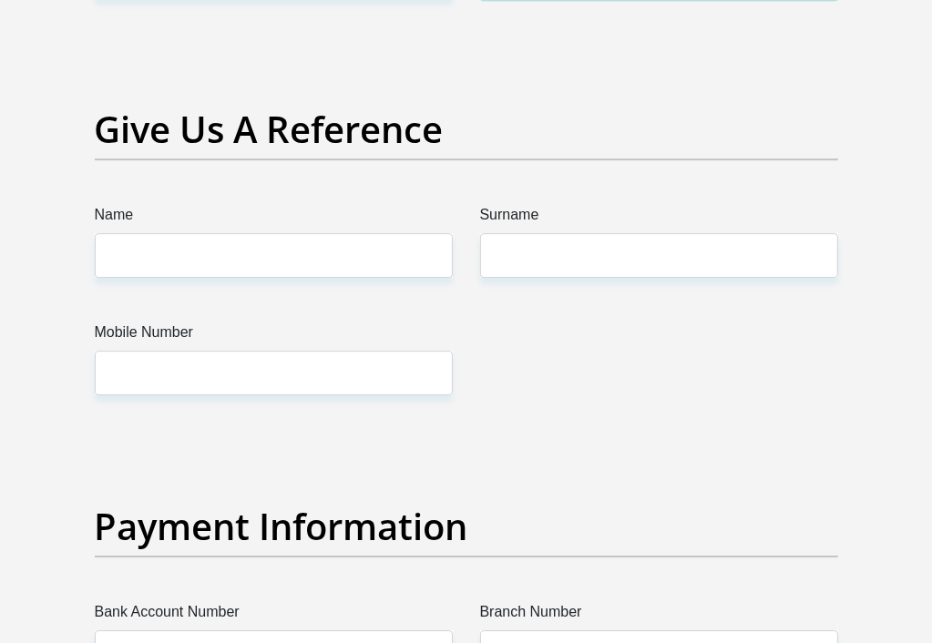
scroll to position [3832, 0]
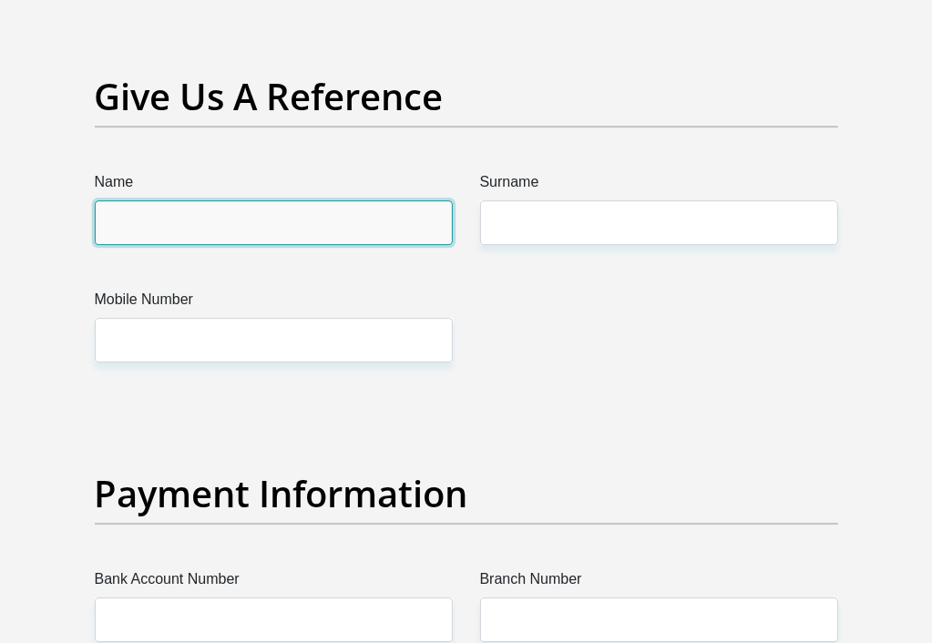
click at [359, 245] on input "Name" at bounding box center [274, 222] width 358 height 45
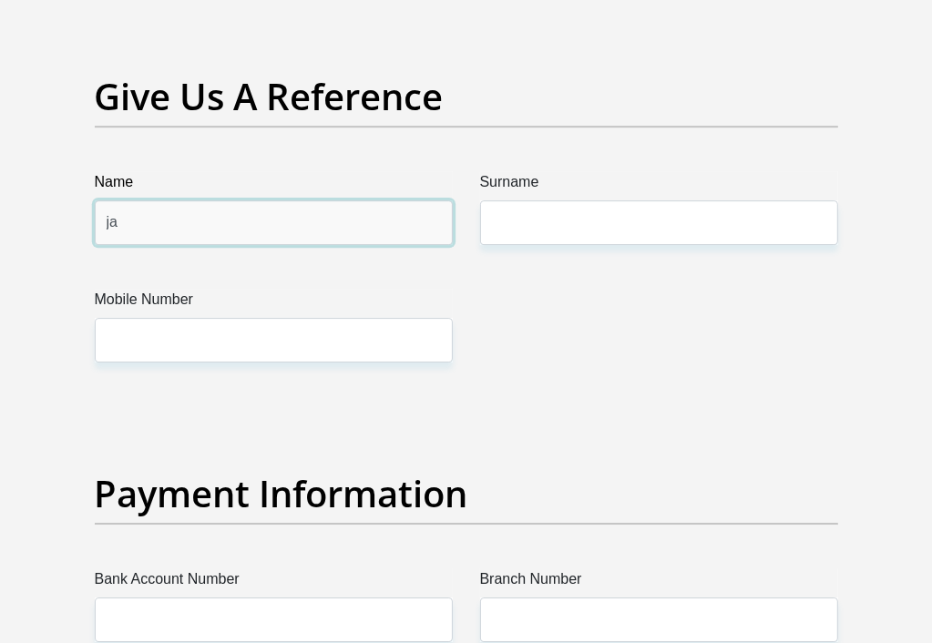
type input "j"
type input "[PERSON_NAME]"
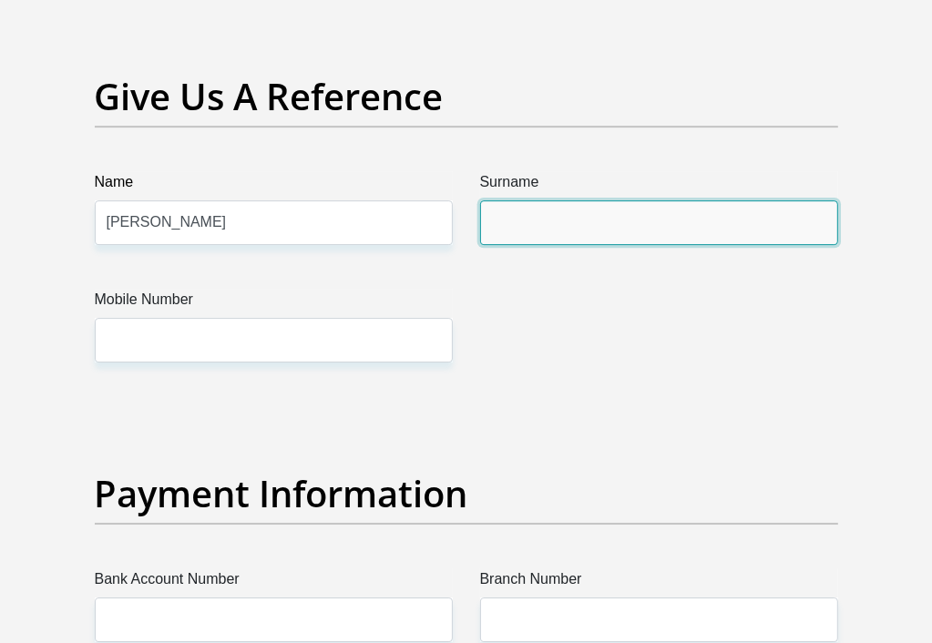
click at [561, 245] on input "Surname" at bounding box center [659, 222] width 358 height 45
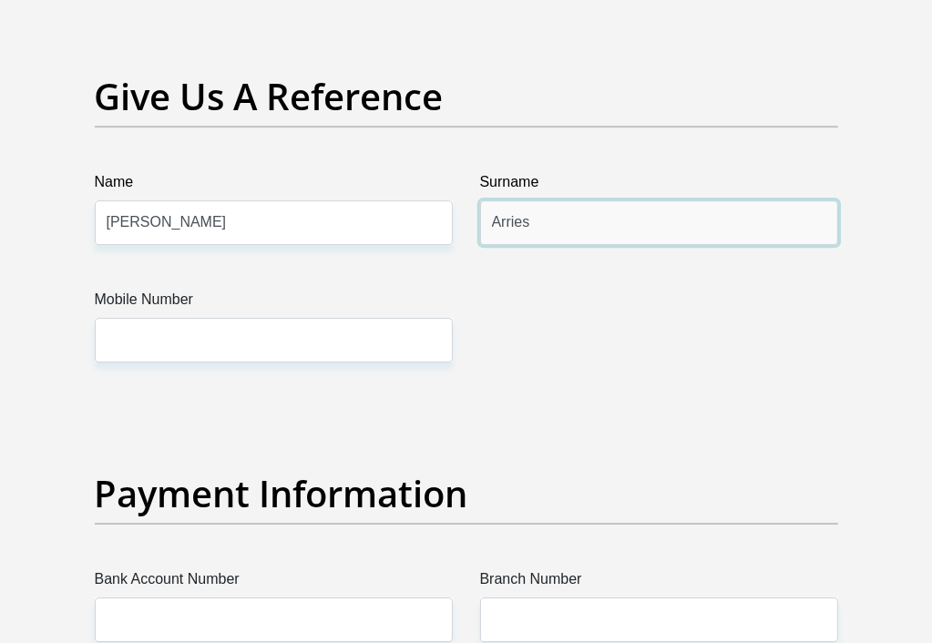
type input "Arries"
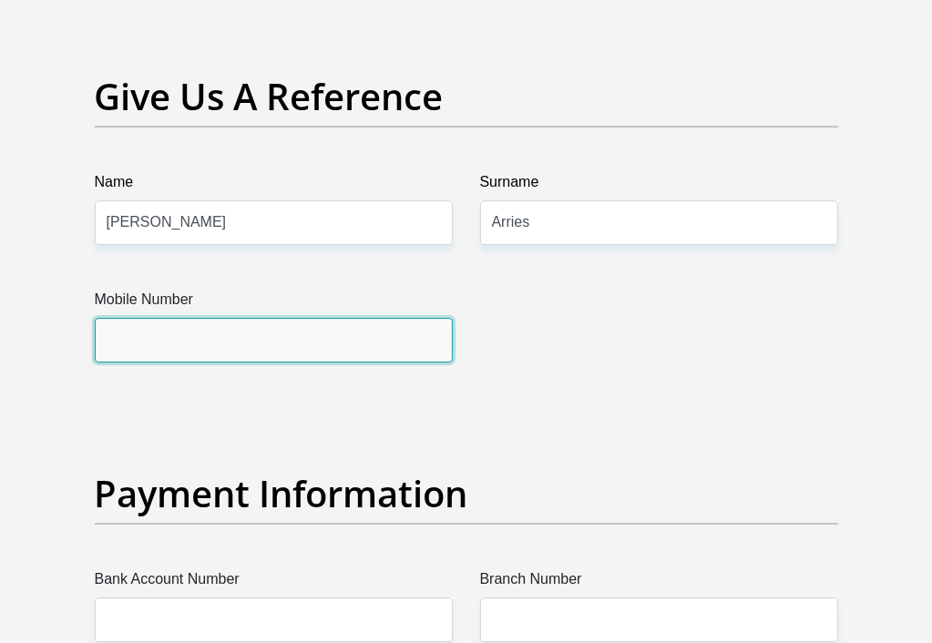
click at [364, 362] on input "Mobile Number" at bounding box center [274, 340] width 358 height 45
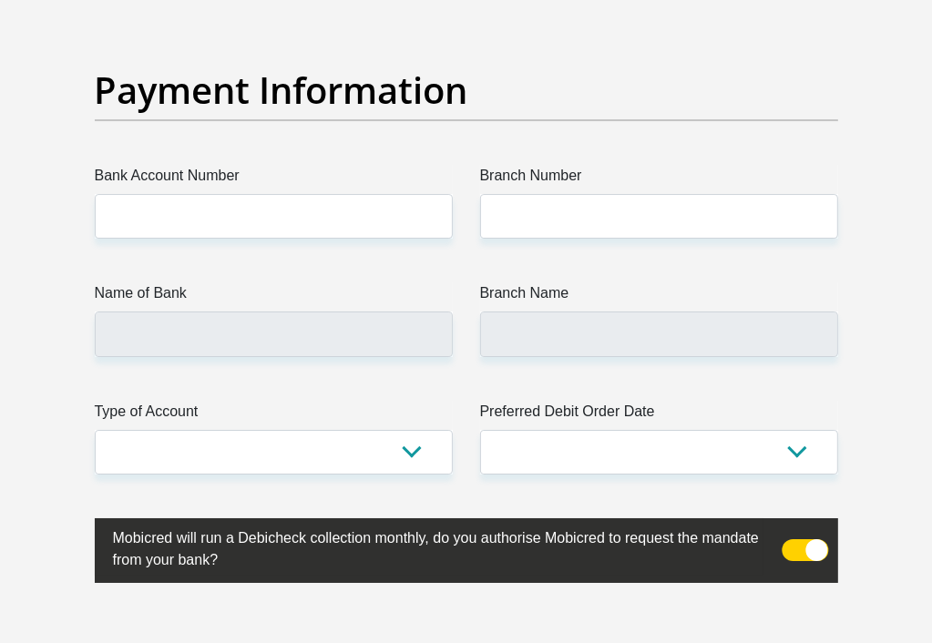
scroll to position [4244, 0]
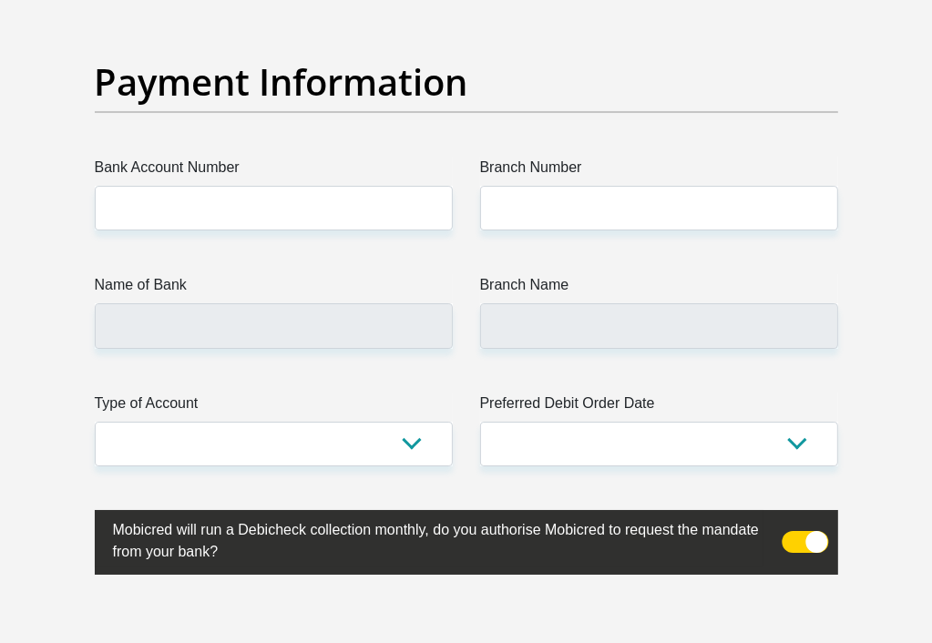
type input "0681731627"
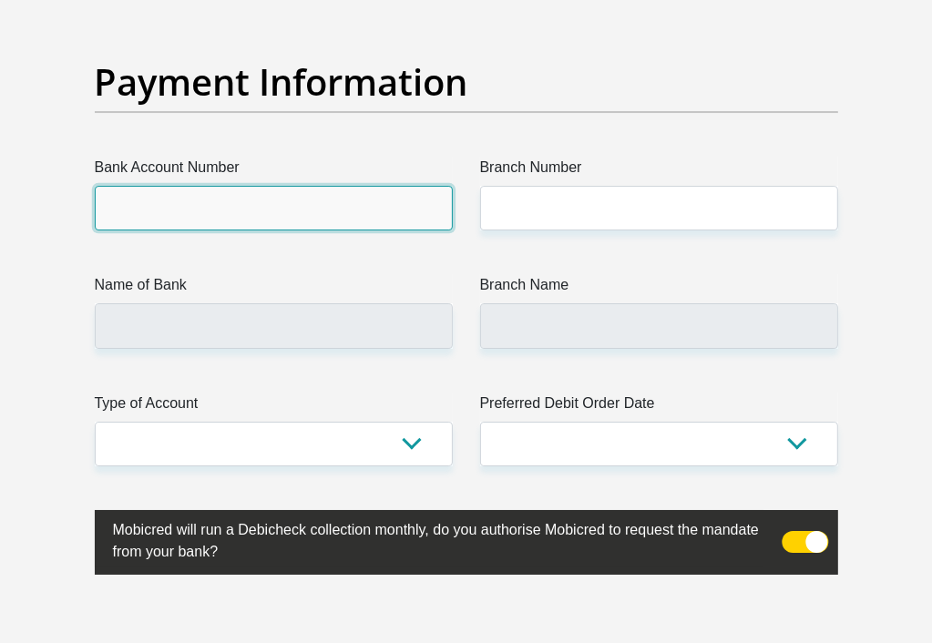
click at [277, 230] on input "Bank Account Number" at bounding box center [274, 208] width 358 height 45
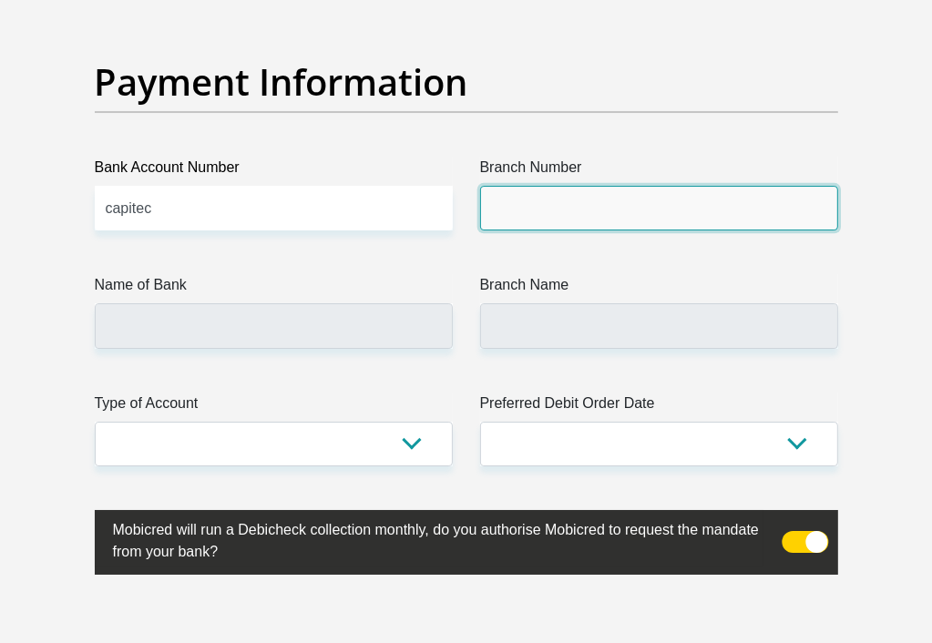
click at [507, 230] on input "Branch Number" at bounding box center [659, 208] width 358 height 45
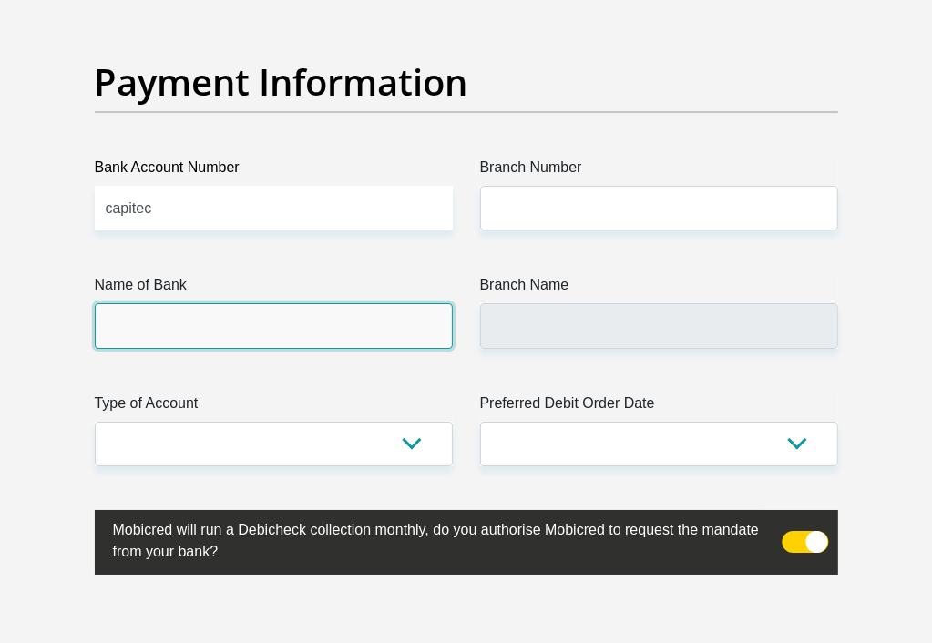
click at [361, 348] on input "Name of Bank" at bounding box center [274, 325] width 358 height 45
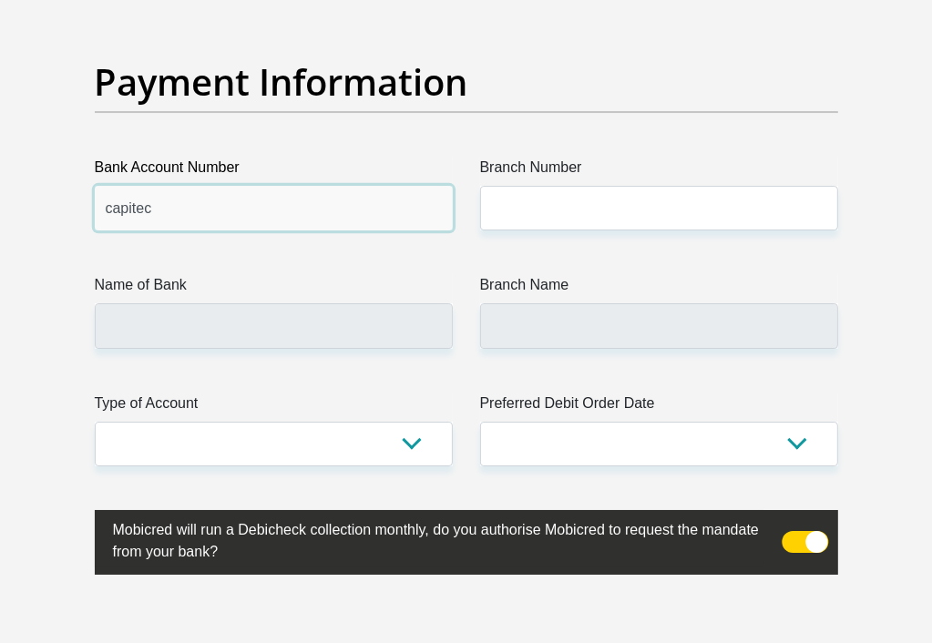
click at [350, 230] on input "capitec" at bounding box center [274, 208] width 358 height 45
type input "c"
